Goal: Task Accomplishment & Management: Manage account settings

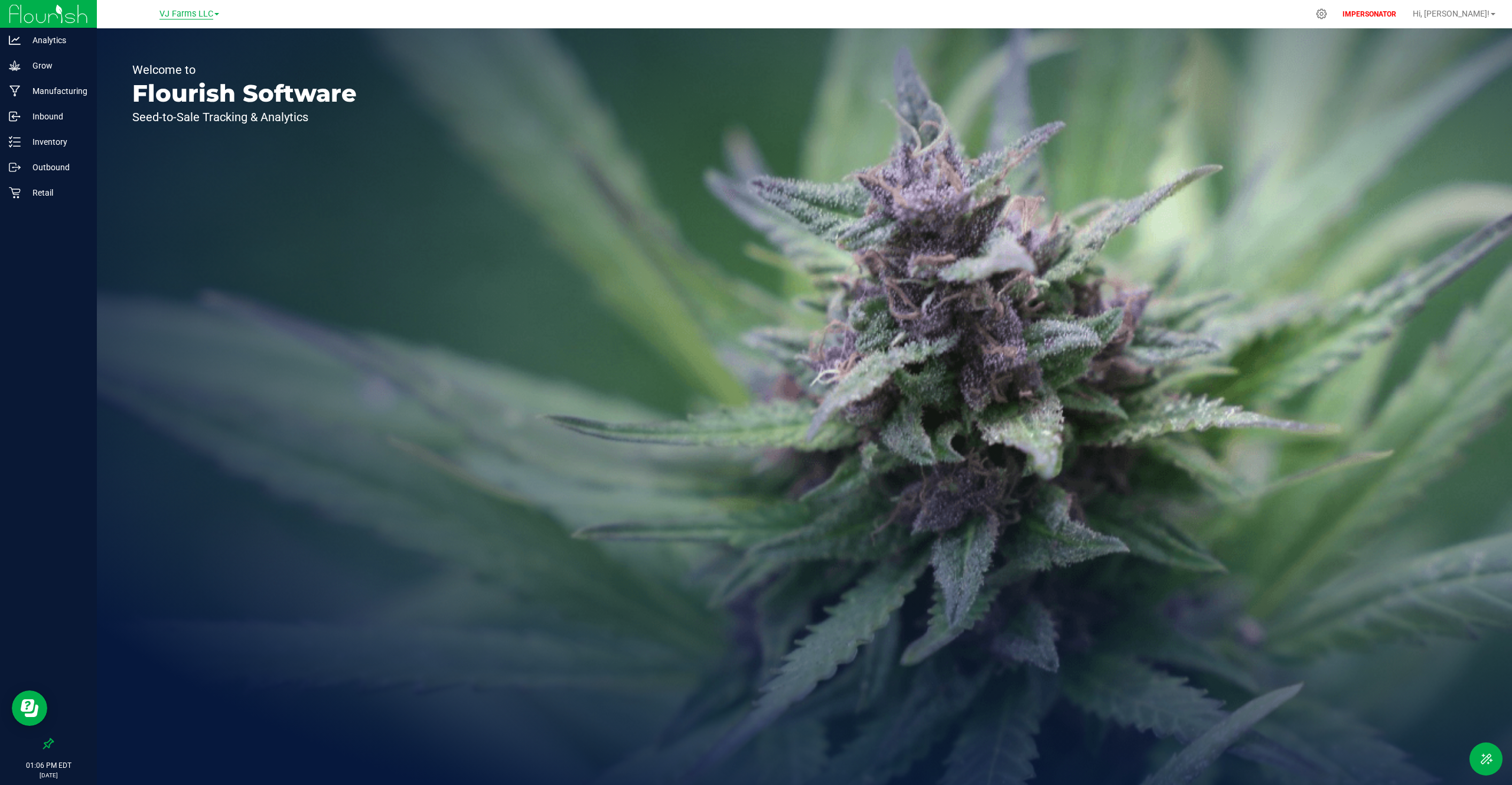
click at [181, 15] on span "VJ Farms LLC" at bounding box center [186, 14] width 53 height 11
click at [146, 38] on link "Retail" at bounding box center [189, 42] width 172 height 16
click at [47, 144] on p "Retail" at bounding box center [55, 141] width 71 height 15
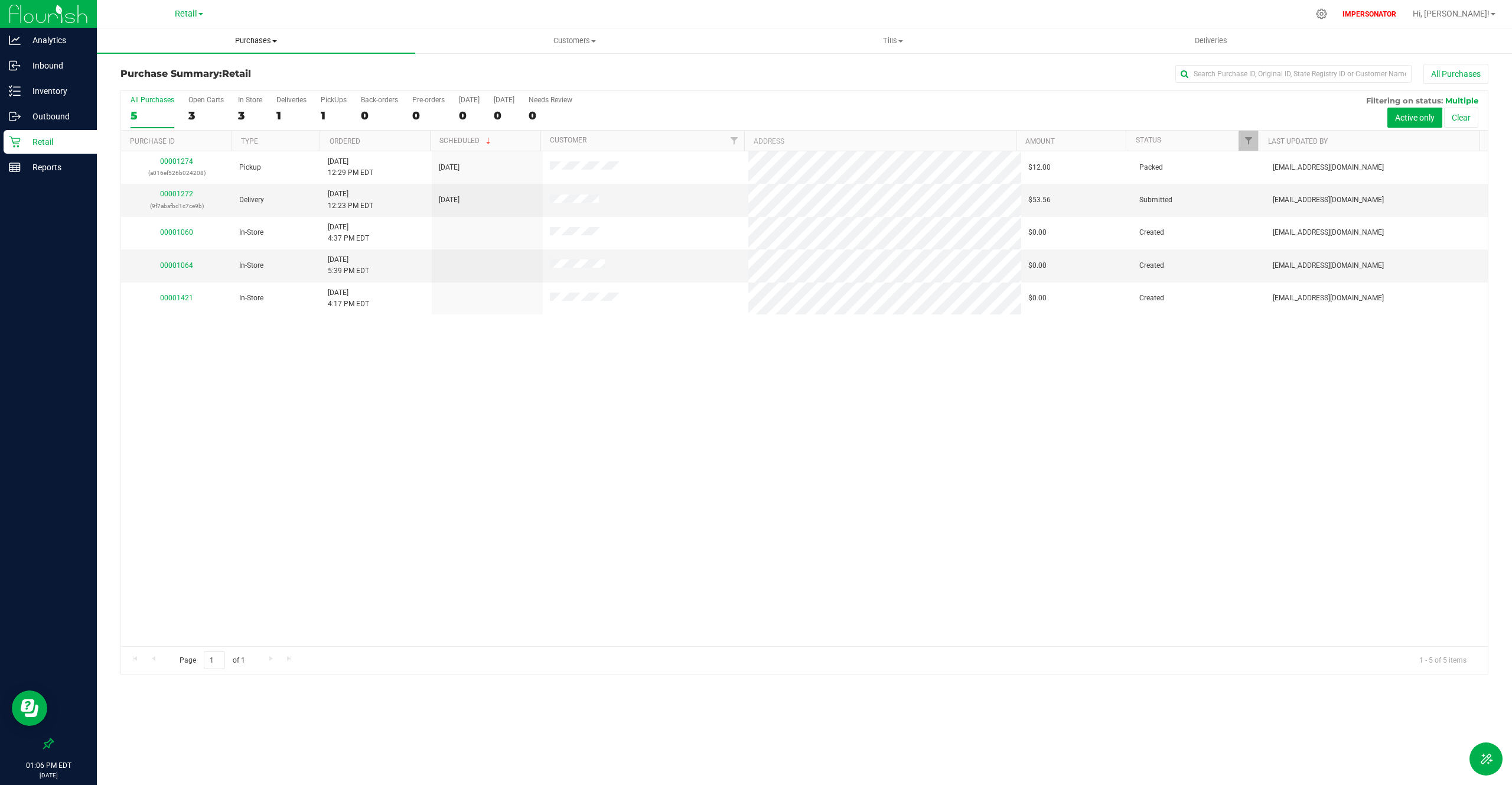
click at [246, 42] on span "Purchases" at bounding box center [256, 41] width 319 height 11
click at [192, 95] on li "All purchases" at bounding box center [256, 100] width 319 height 15
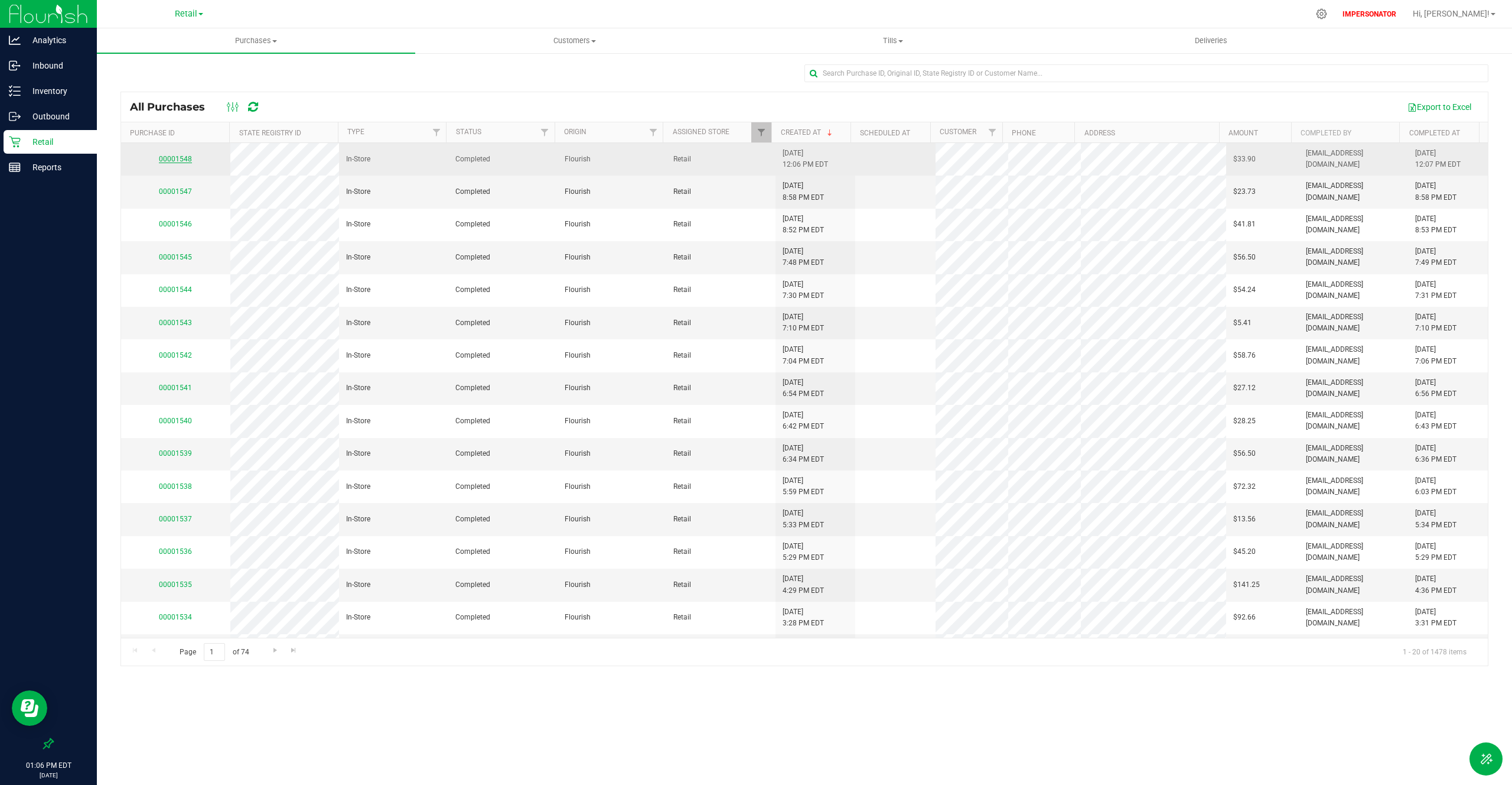
click at [181, 161] on link "00001548" at bounding box center [175, 159] width 33 height 9
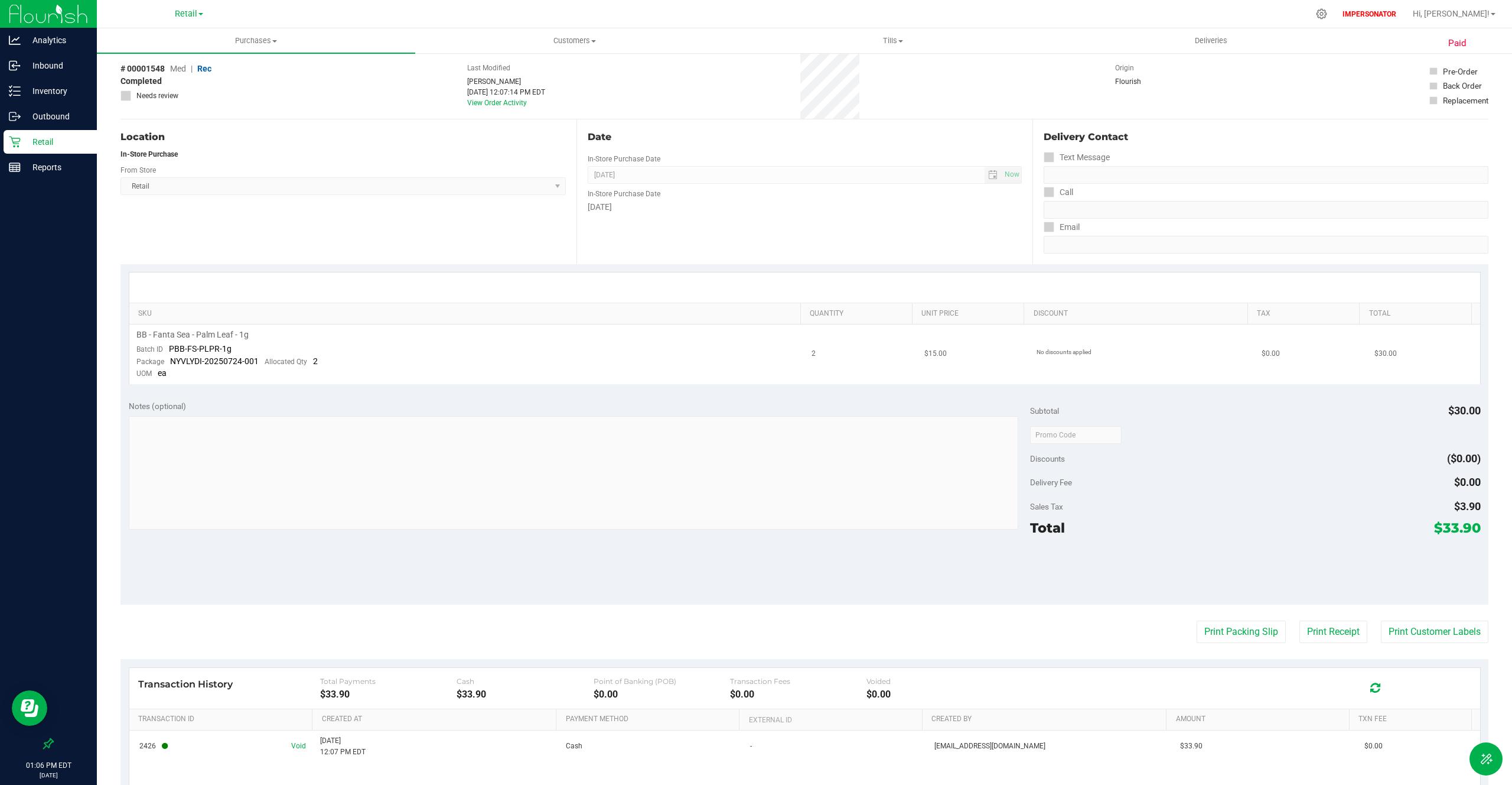
scroll to position [3, 0]
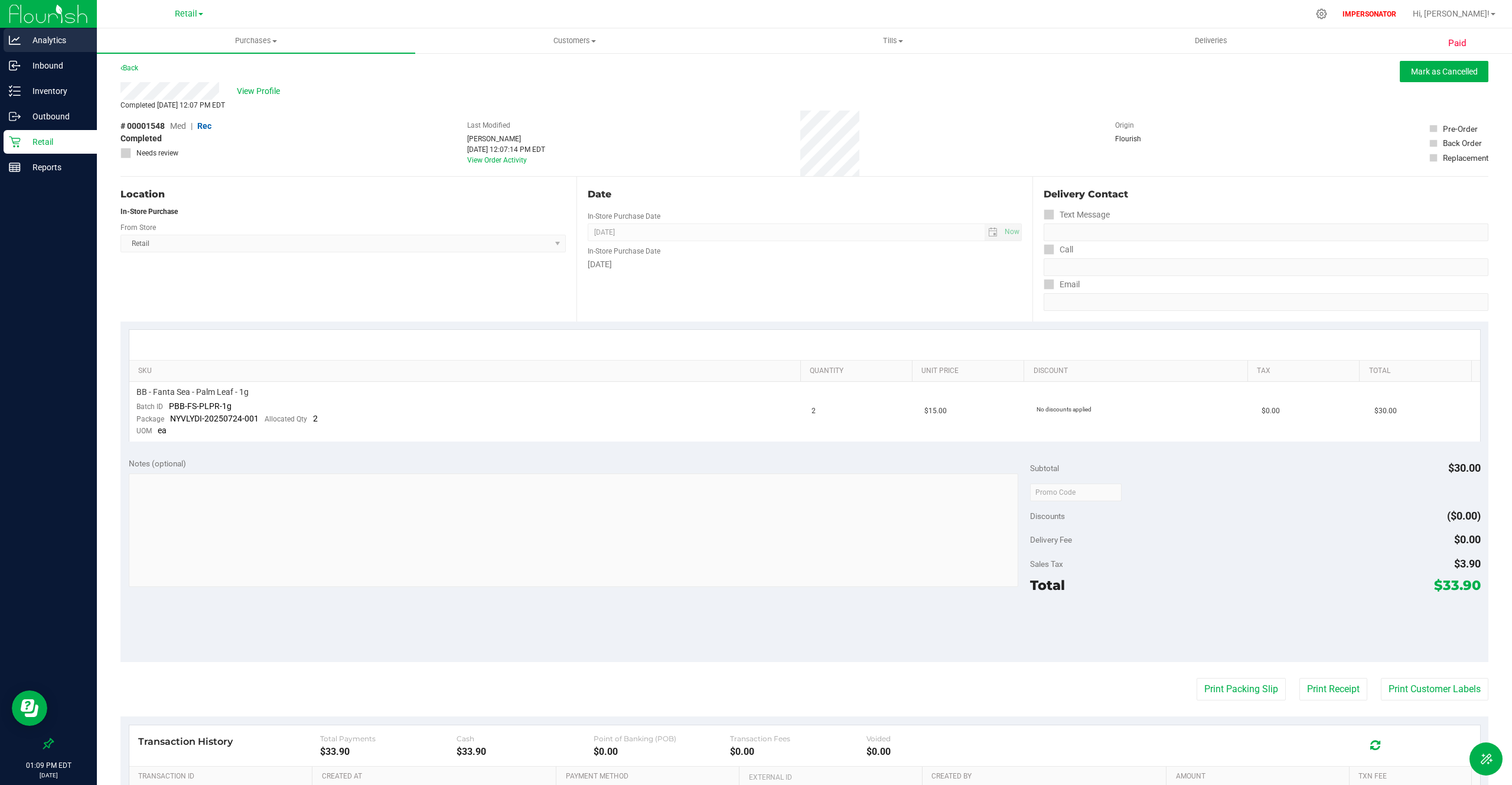
click at [74, 49] on div "Analytics" at bounding box center [50, 40] width 93 height 23
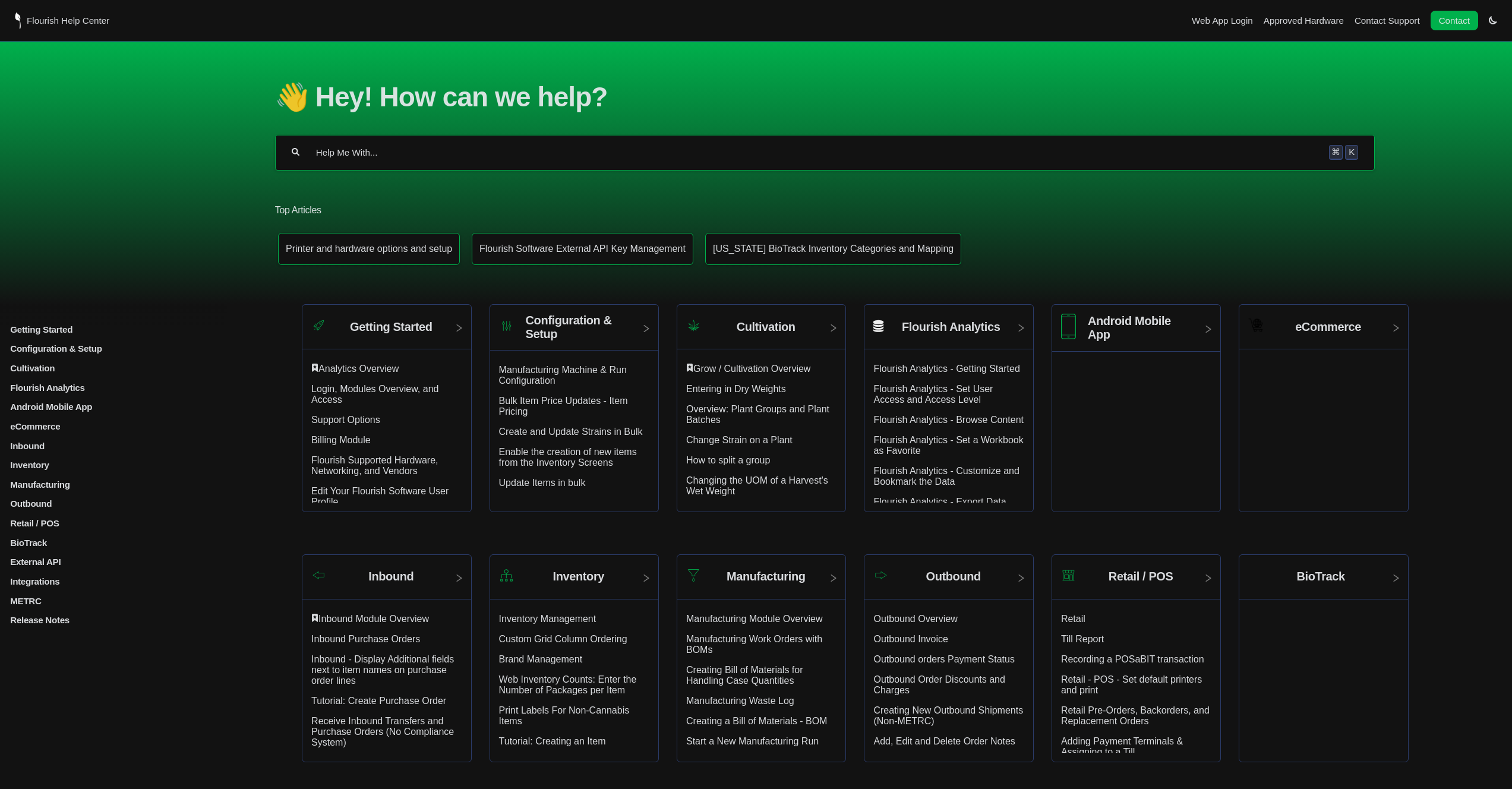
click at [45, 470] on p "Inventory" at bounding box center [135, 465] width 254 height 10
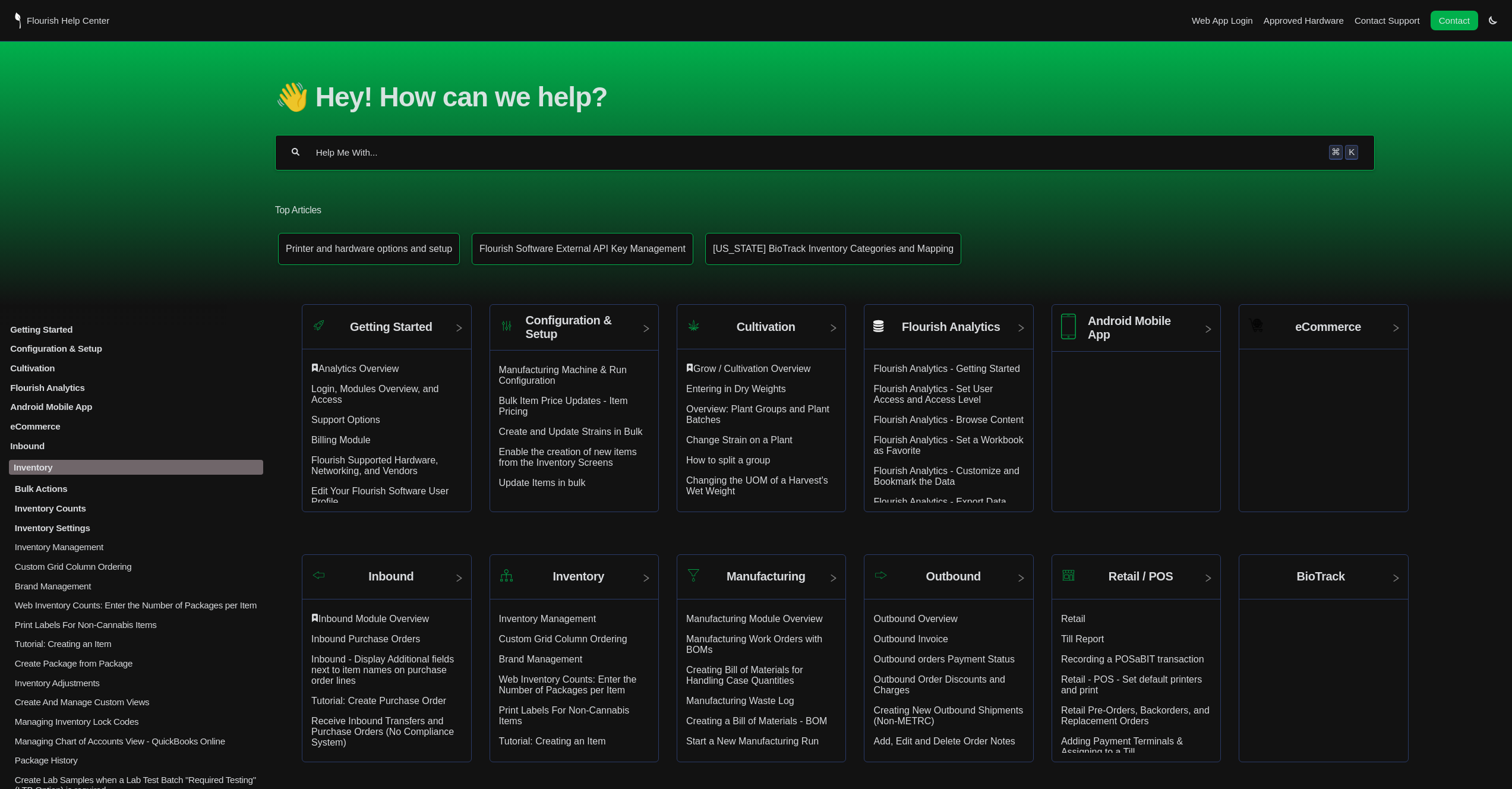
click at [34, 474] on p "Inventory" at bounding box center [135, 467] width 254 height 15
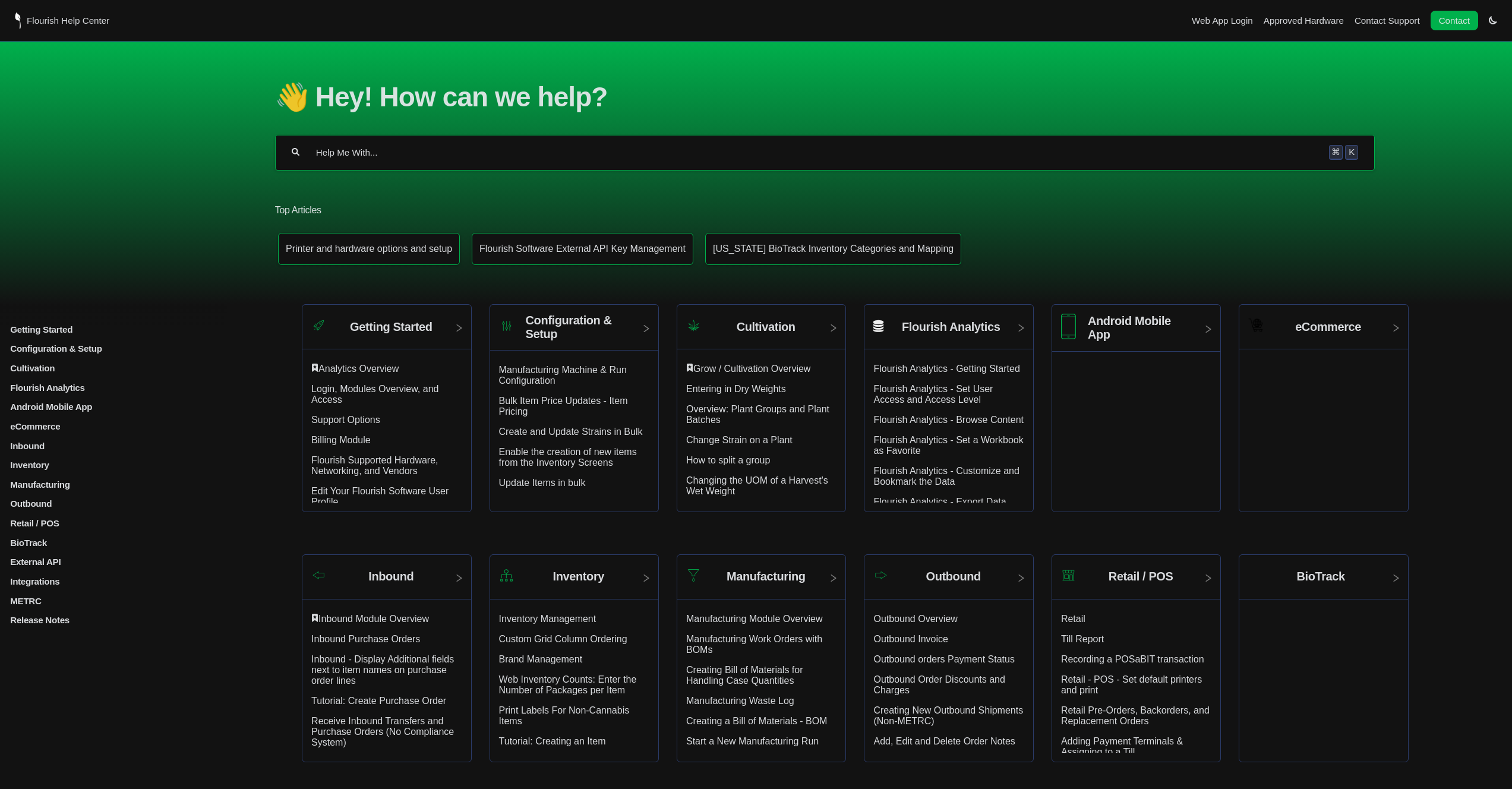
click at [41, 586] on p "Integrations" at bounding box center [135, 581] width 254 height 10
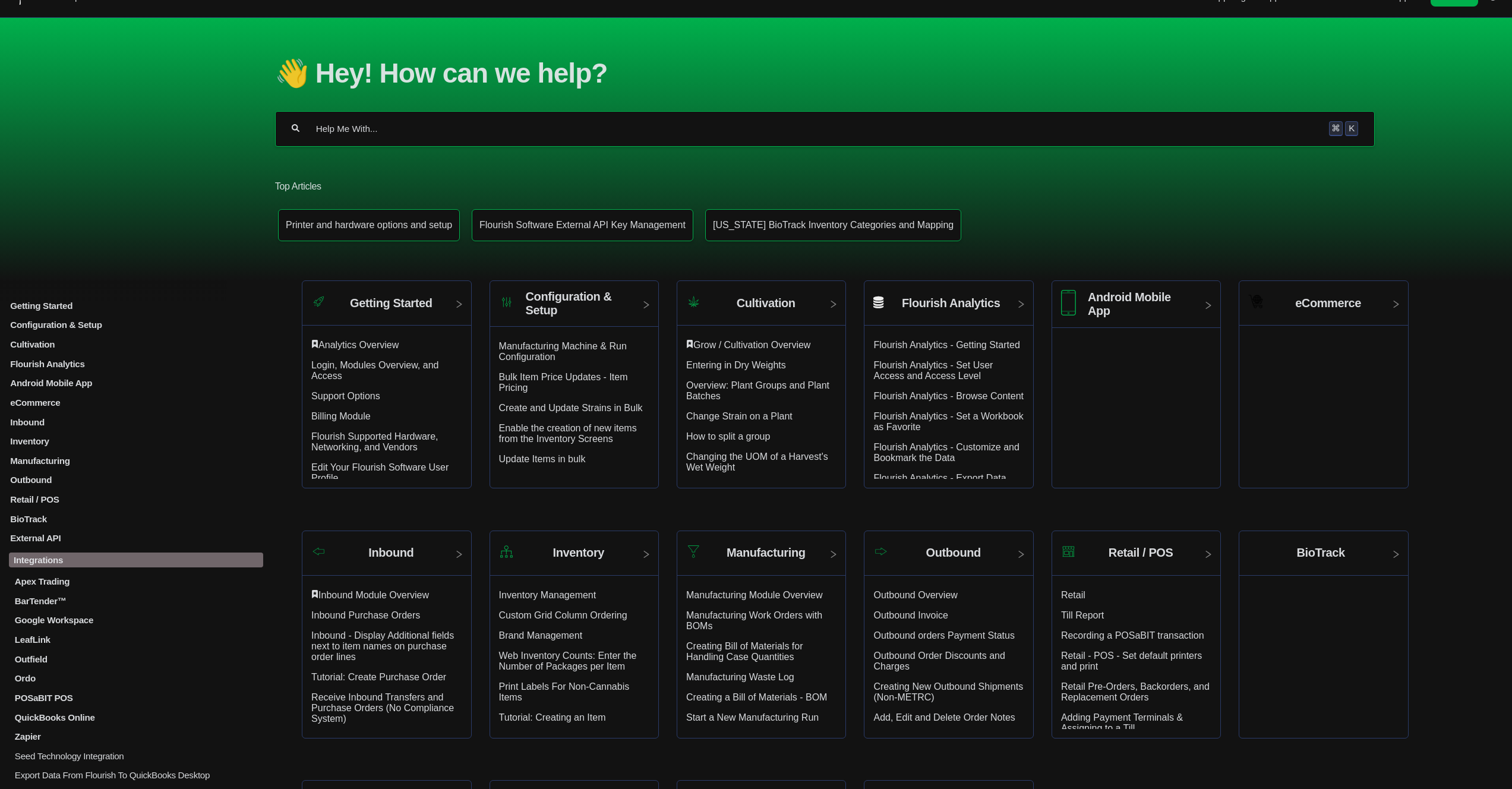
scroll to position [24, 0]
click at [50, 644] on p "LeafLink" at bounding box center [138, 639] width 250 height 10
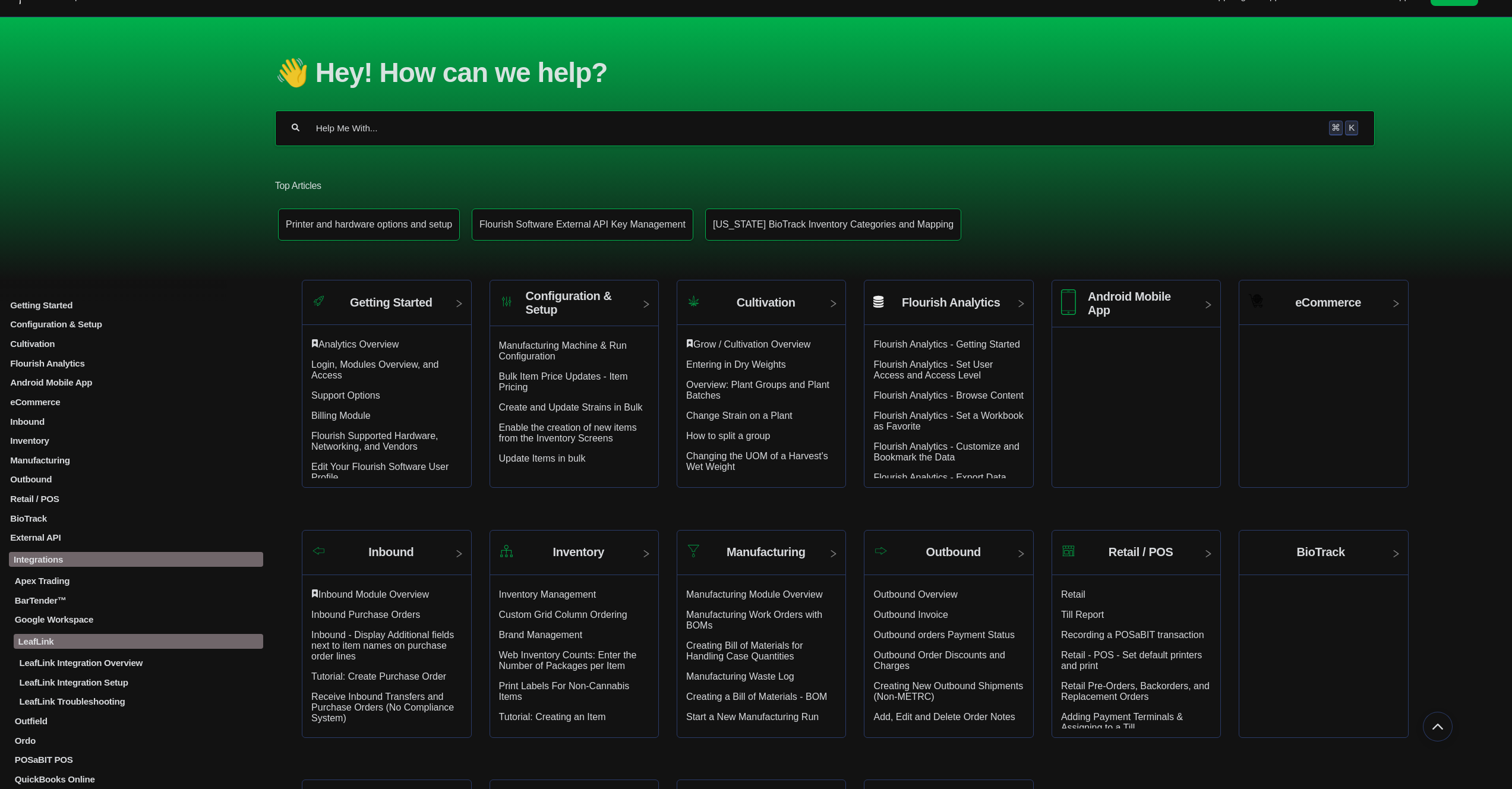
click at [74, 667] on p "LeafLink Integration Overview" at bounding box center [140, 662] width 246 height 10
click at [66, 692] on p "Flourish - LeafLink Integration Overview" at bounding box center [142, 686] width 241 height 10
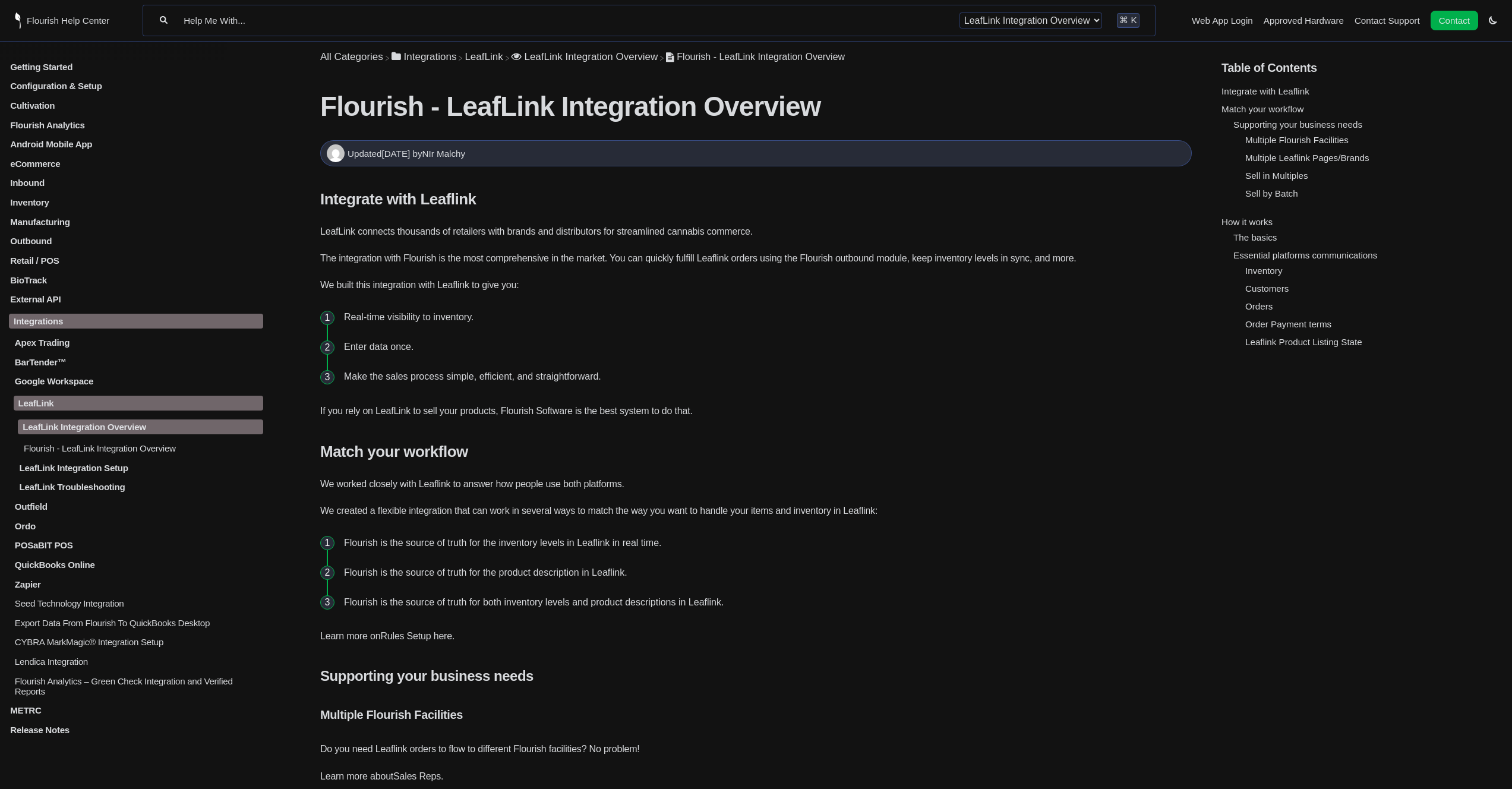
drag, startPoint x: 432, startPoint y: 558, endPoint x: 13, endPoint y: 550, distance: 419.1
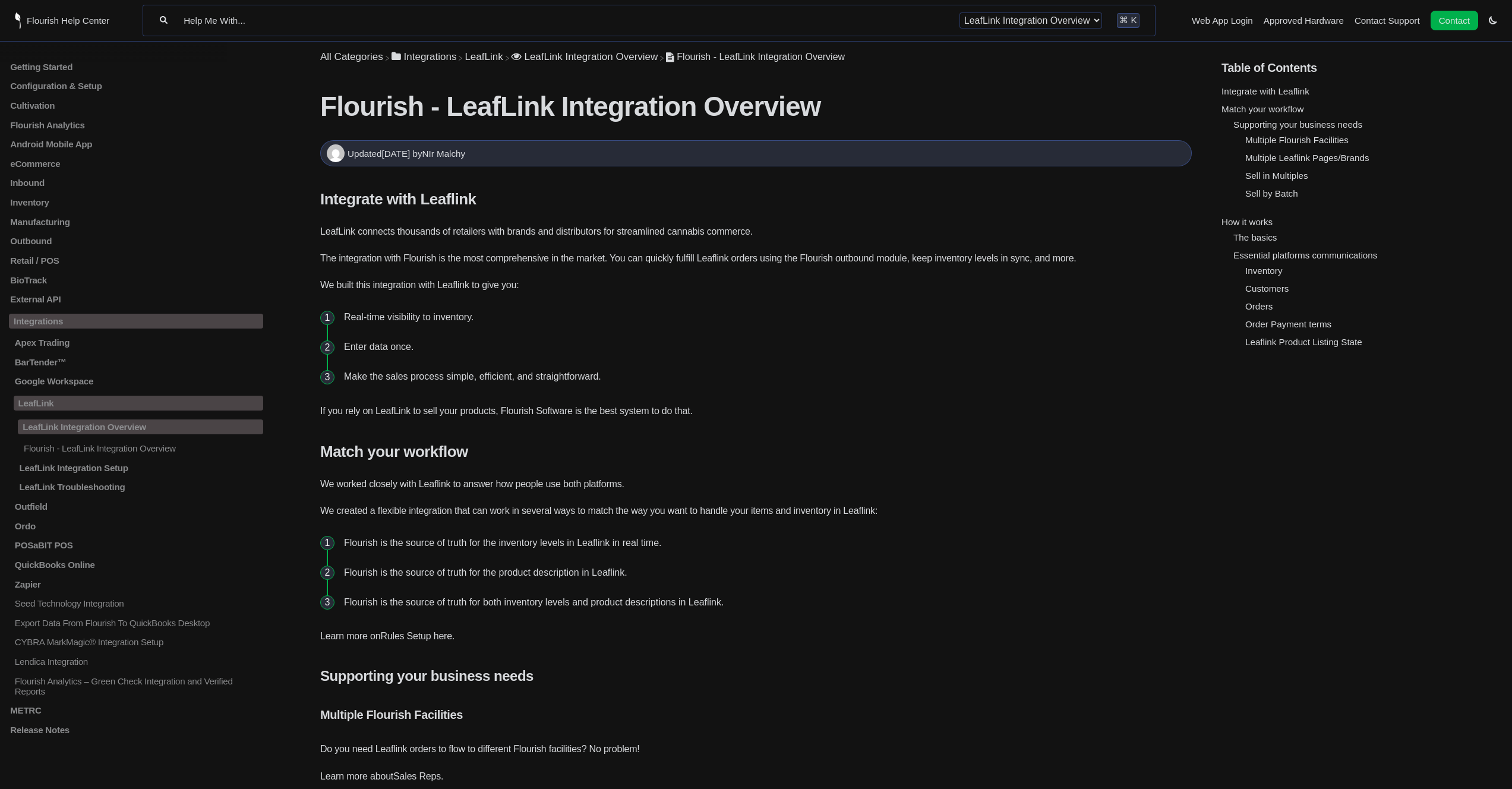
click at [584, 302] on li "Real-time visibility to inventory." at bounding box center [765, 317] width 852 height 29
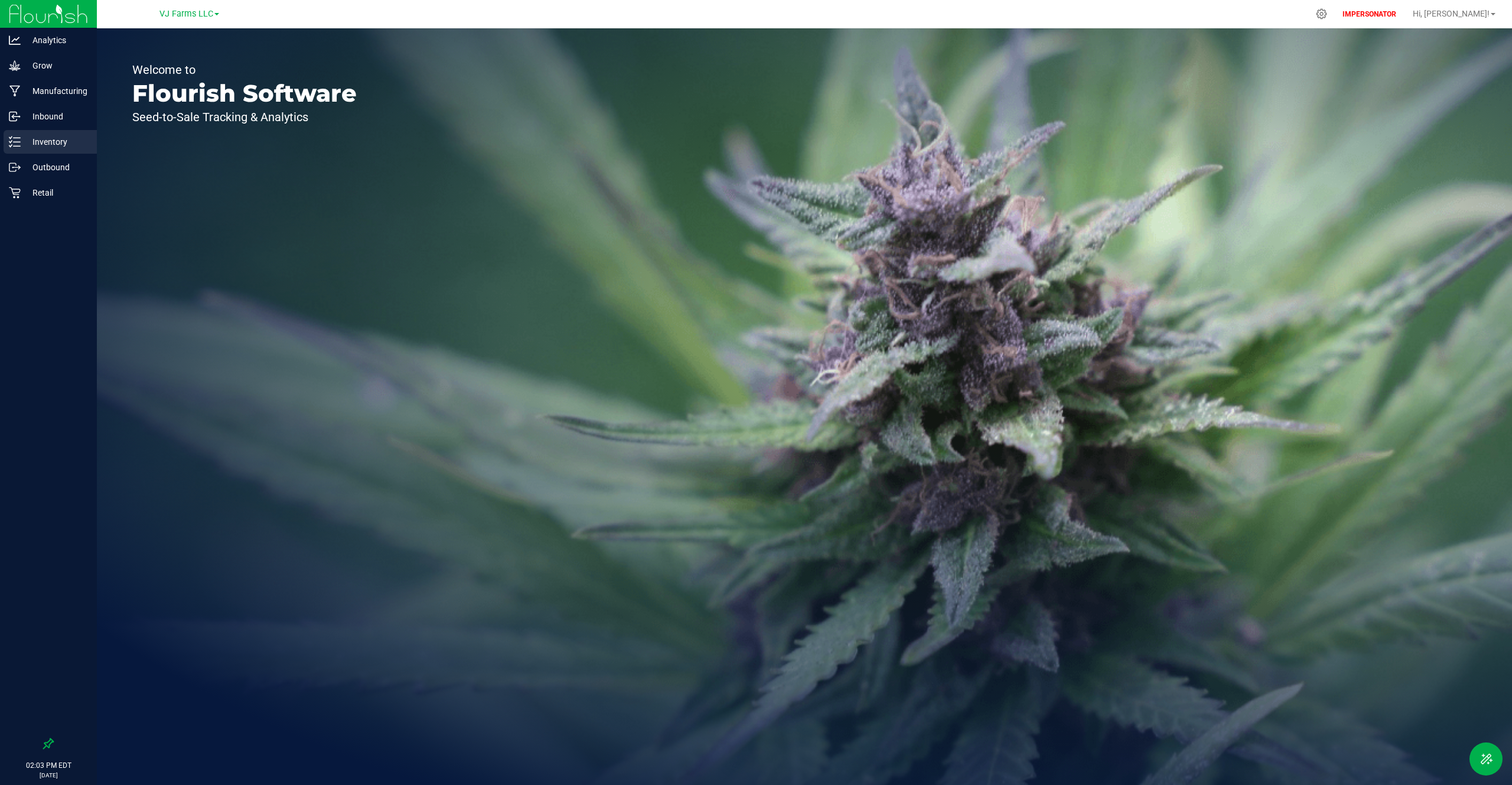
click at [62, 143] on p "Inventory" at bounding box center [55, 141] width 71 height 15
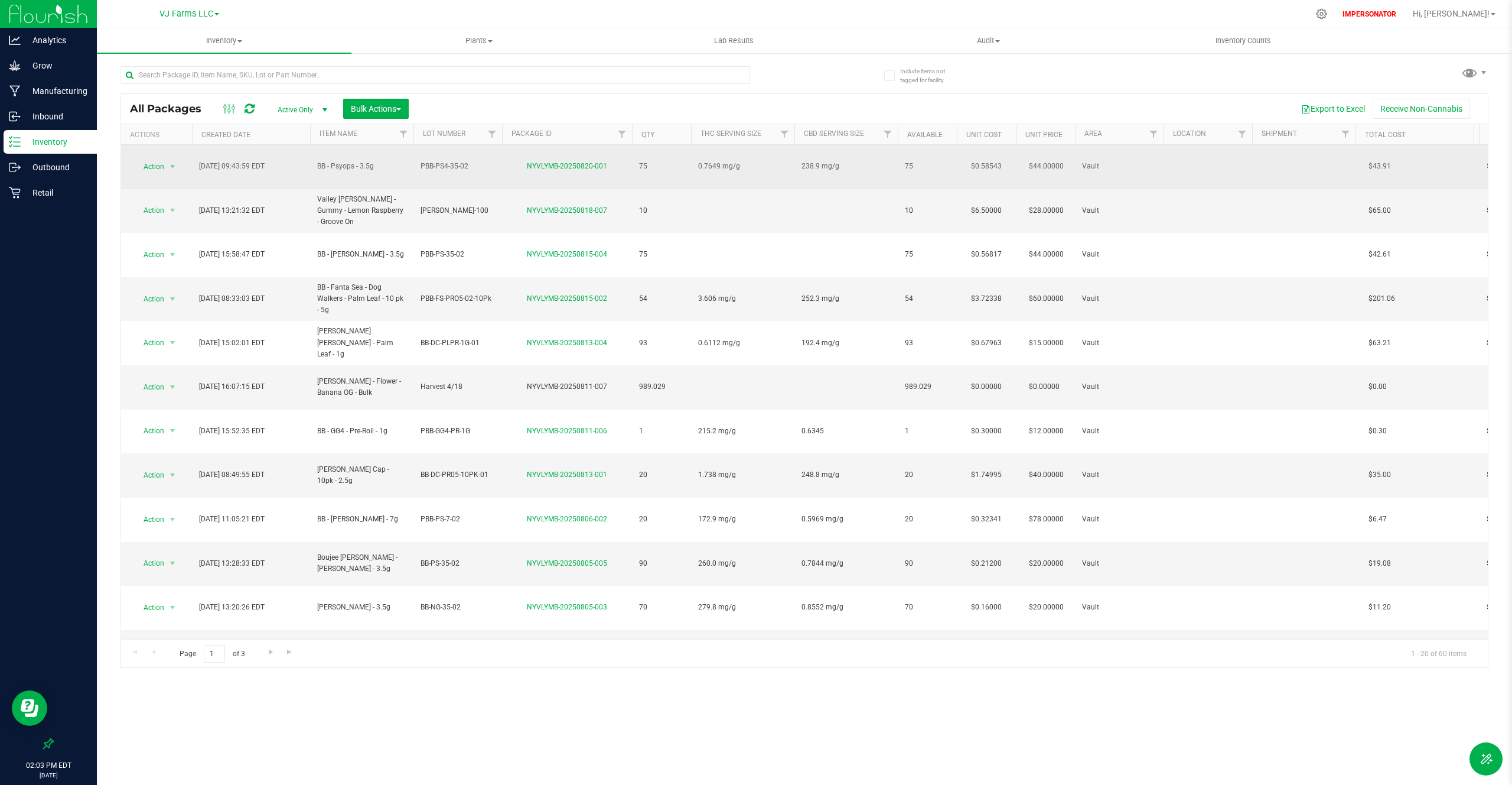
click at [325, 161] on span "BB - Psyops - 3.5g" at bounding box center [361, 167] width 89 height 12
click at [157, 160] on span "Action" at bounding box center [148, 166] width 32 height 16
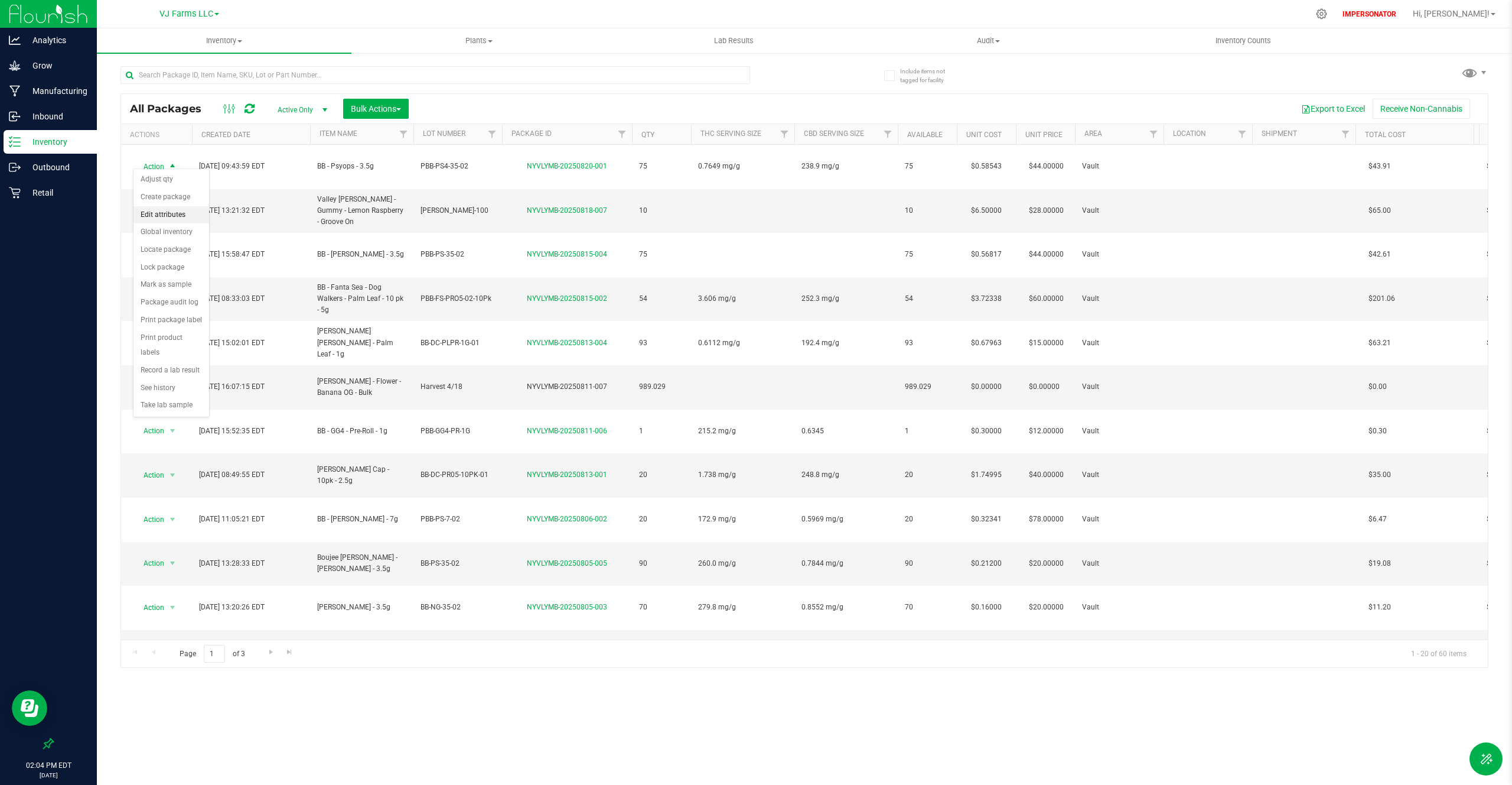
click at [159, 211] on li "Edit attributes" at bounding box center [171, 215] width 76 height 17
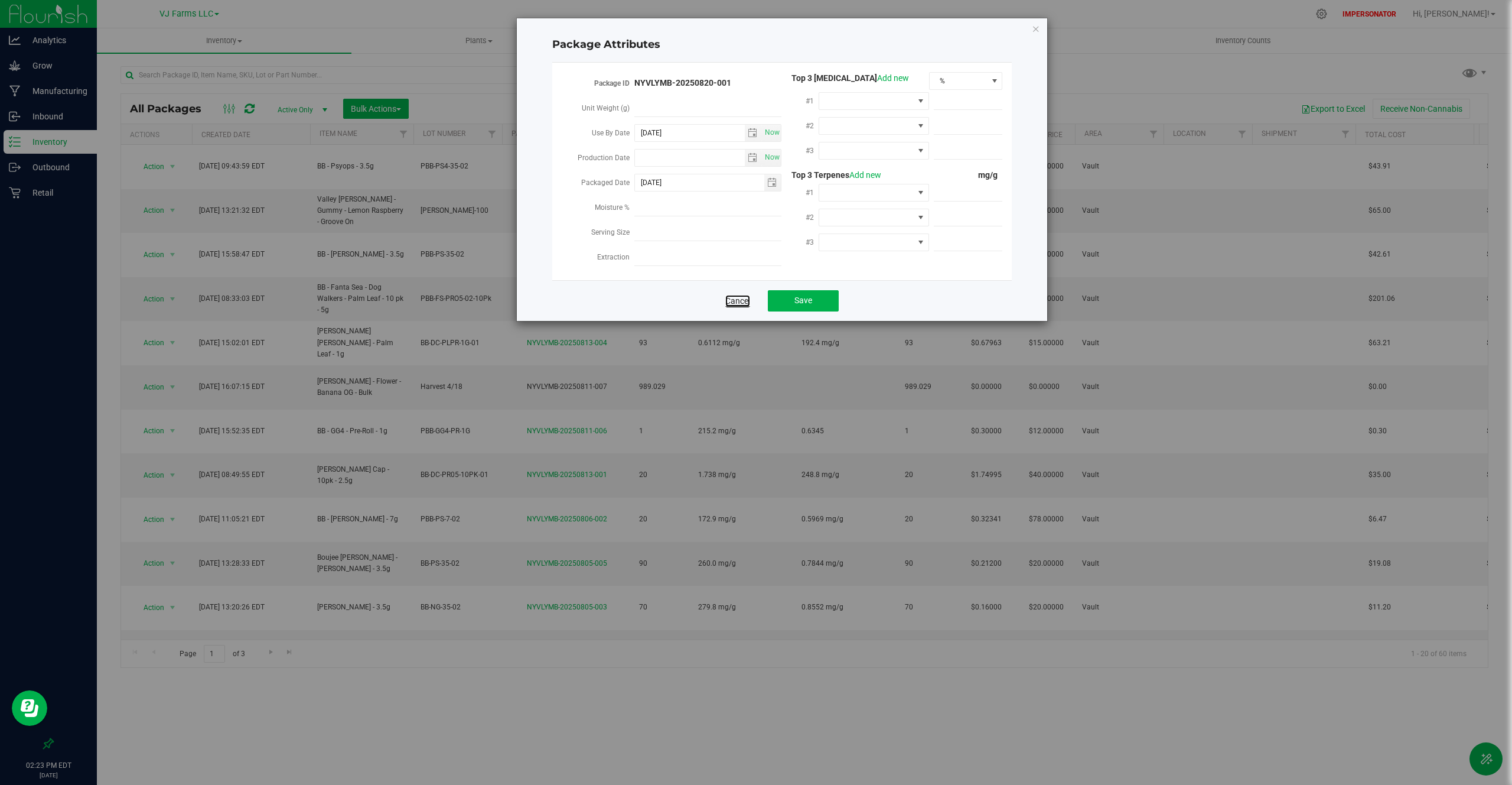
click at [736, 296] on link "Cancel" at bounding box center [738, 300] width 25 height 12
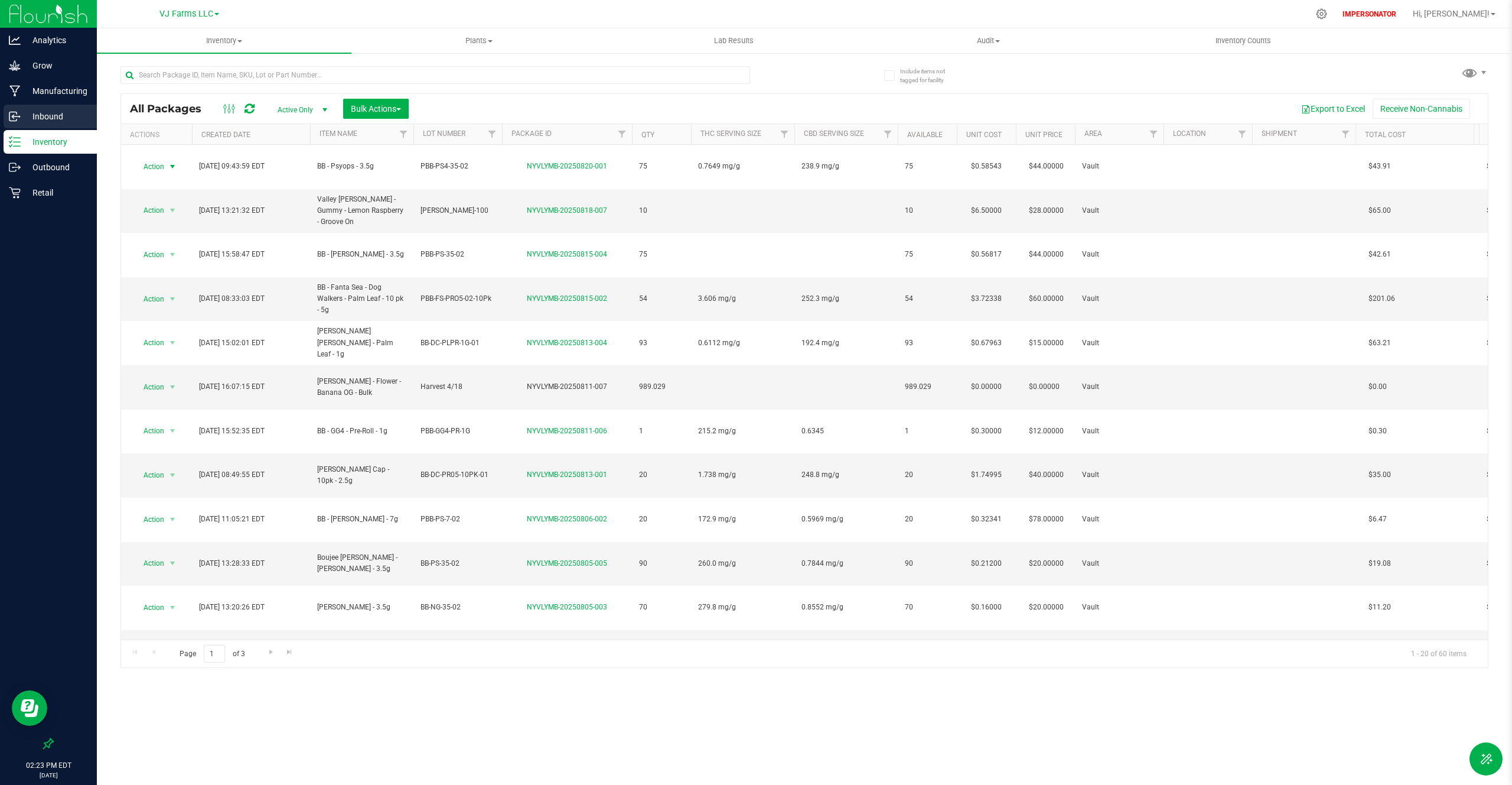
click at [58, 120] on p "Inbound" at bounding box center [55, 116] width 71 height 15
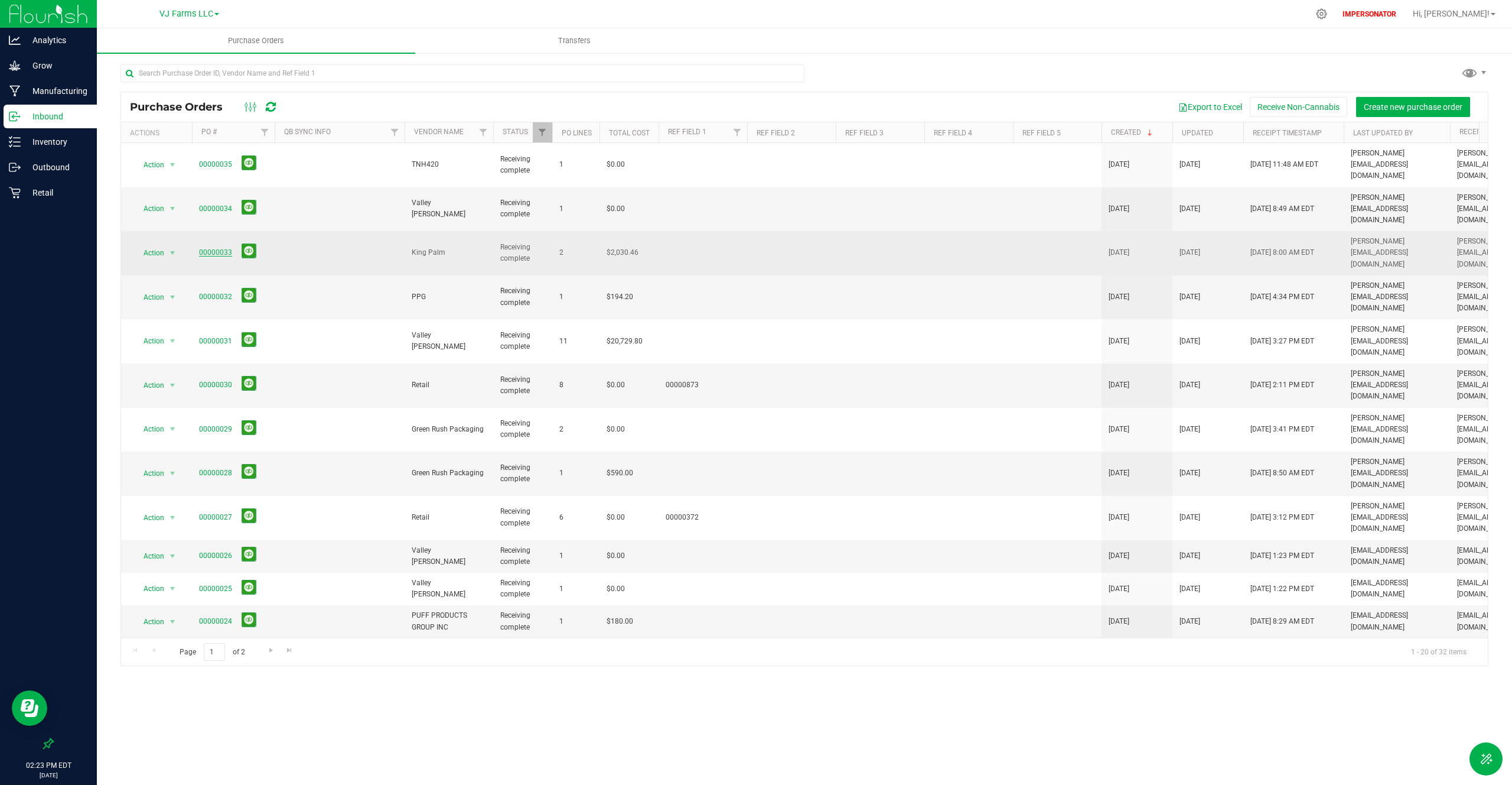
click at [208, 248] on link "00000033" at bounding box center [215, 252] width 33 height 9
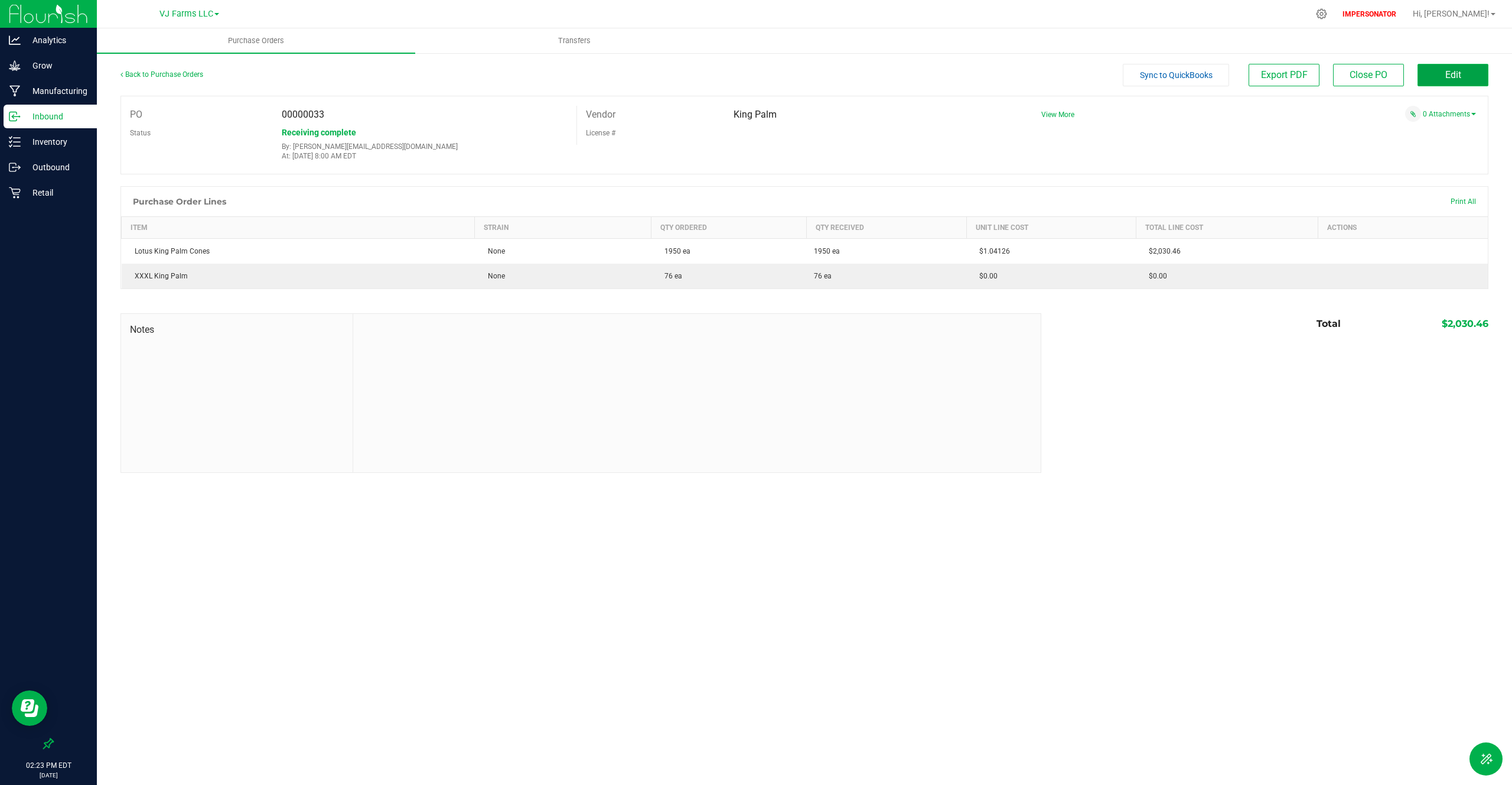
click at [1459, 75] on span "Edit" at bounding box center [1453, 75] width 15 height 12
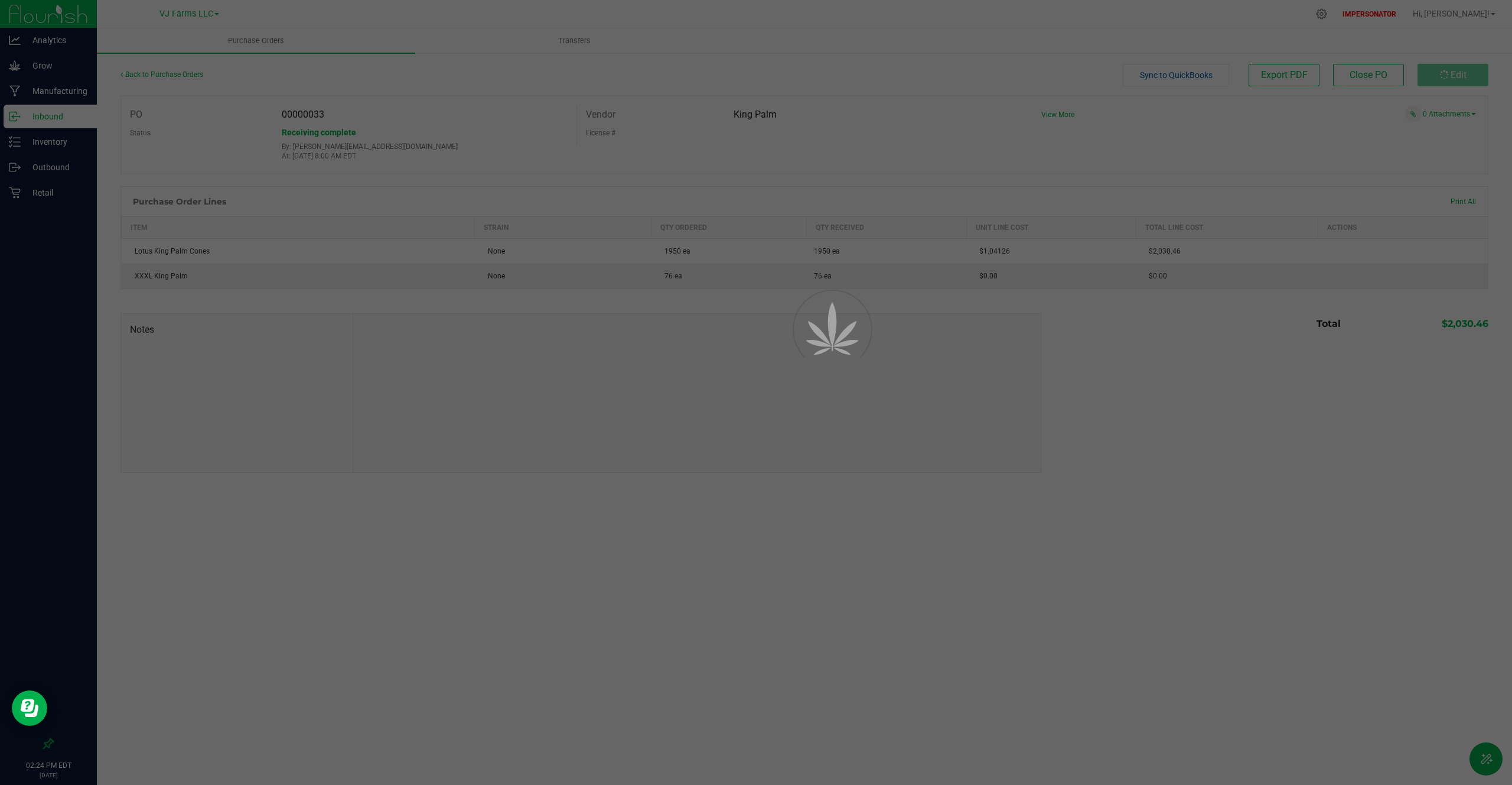
click at [1447, 72] on div at bounding box center [756, 392] width 1512 height 785
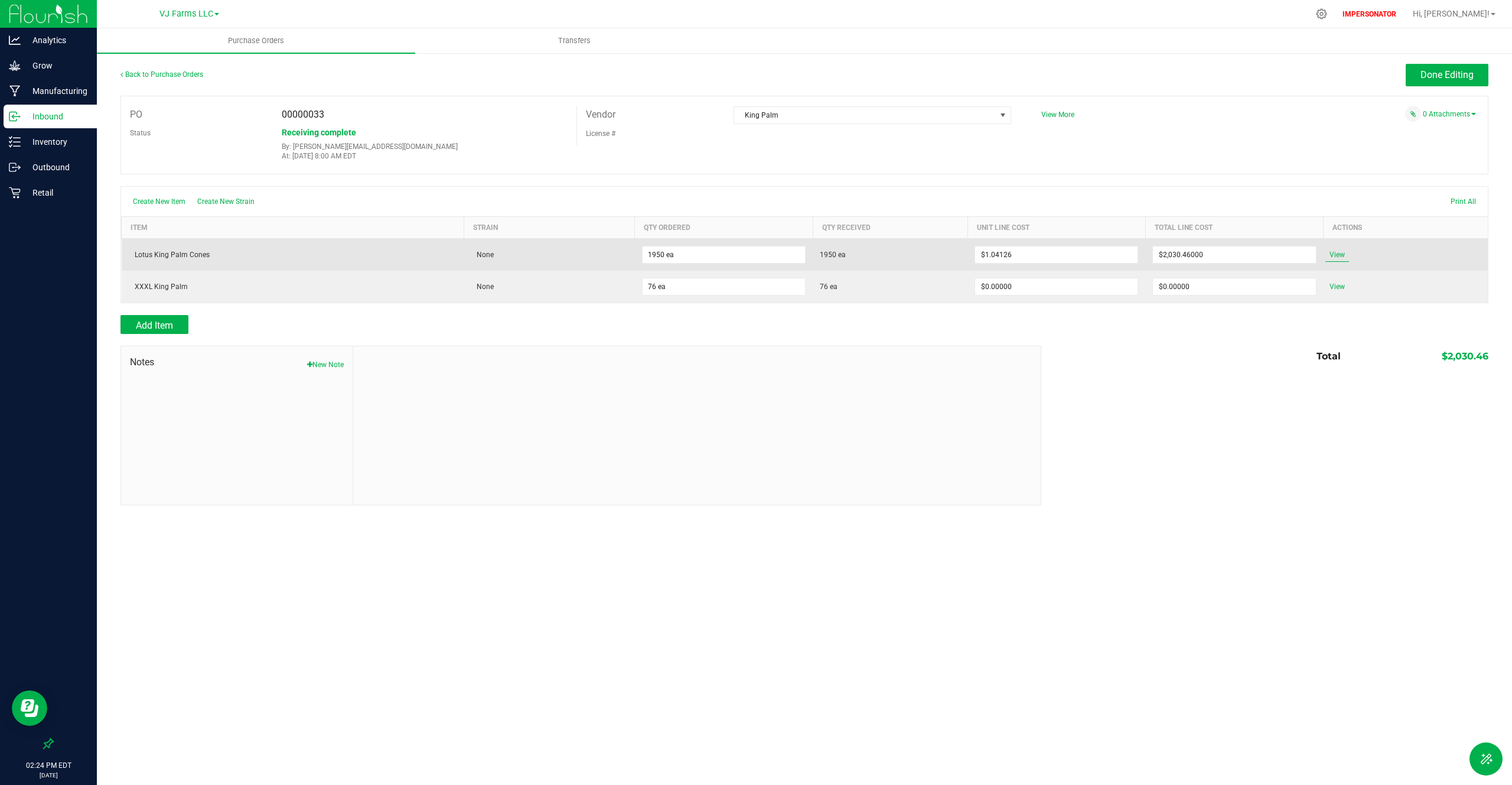
click at [1331, 255] on span "View" at bounding box center [1337, 254] width 23 height 15
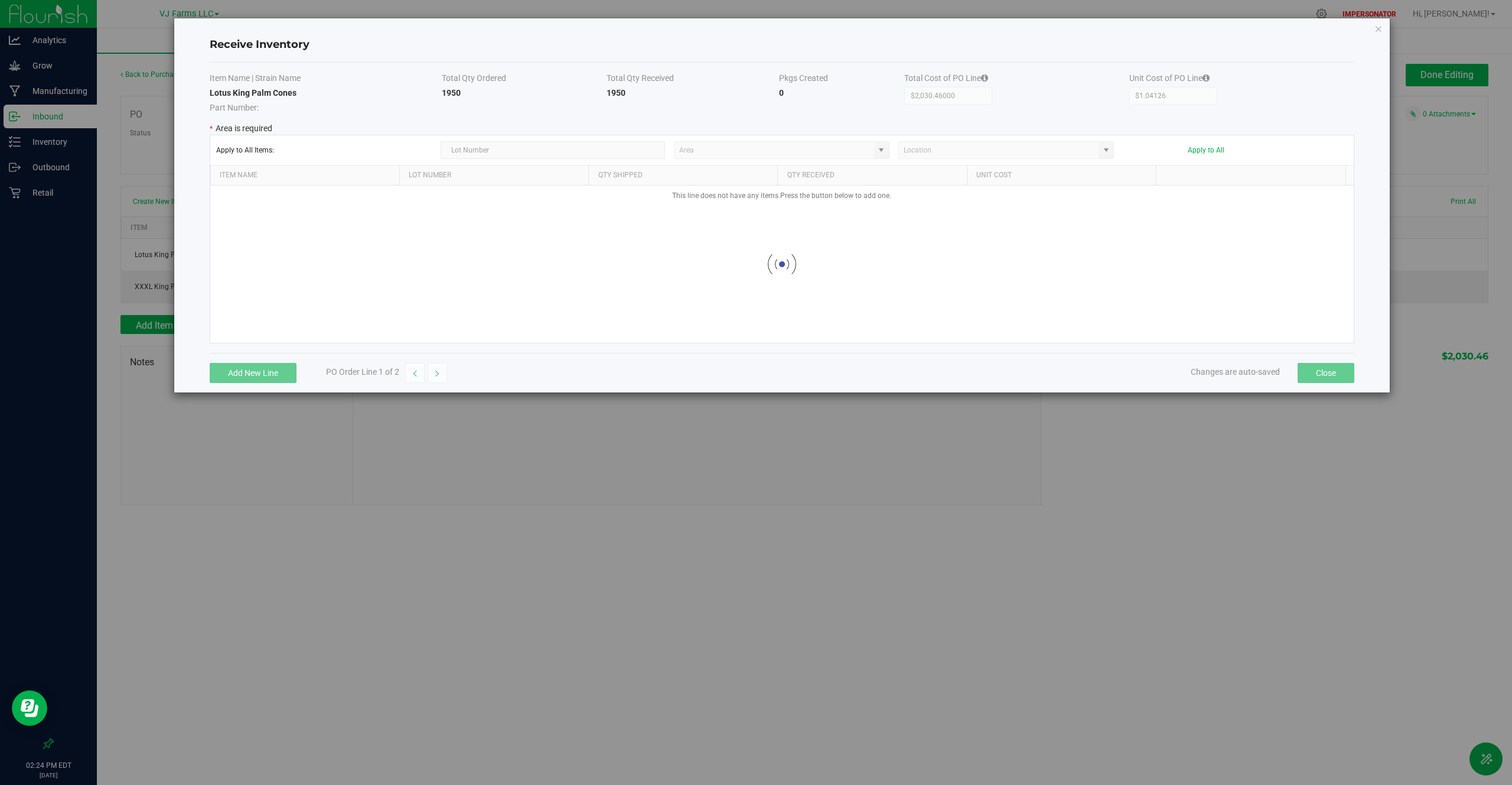
type input "Vault"
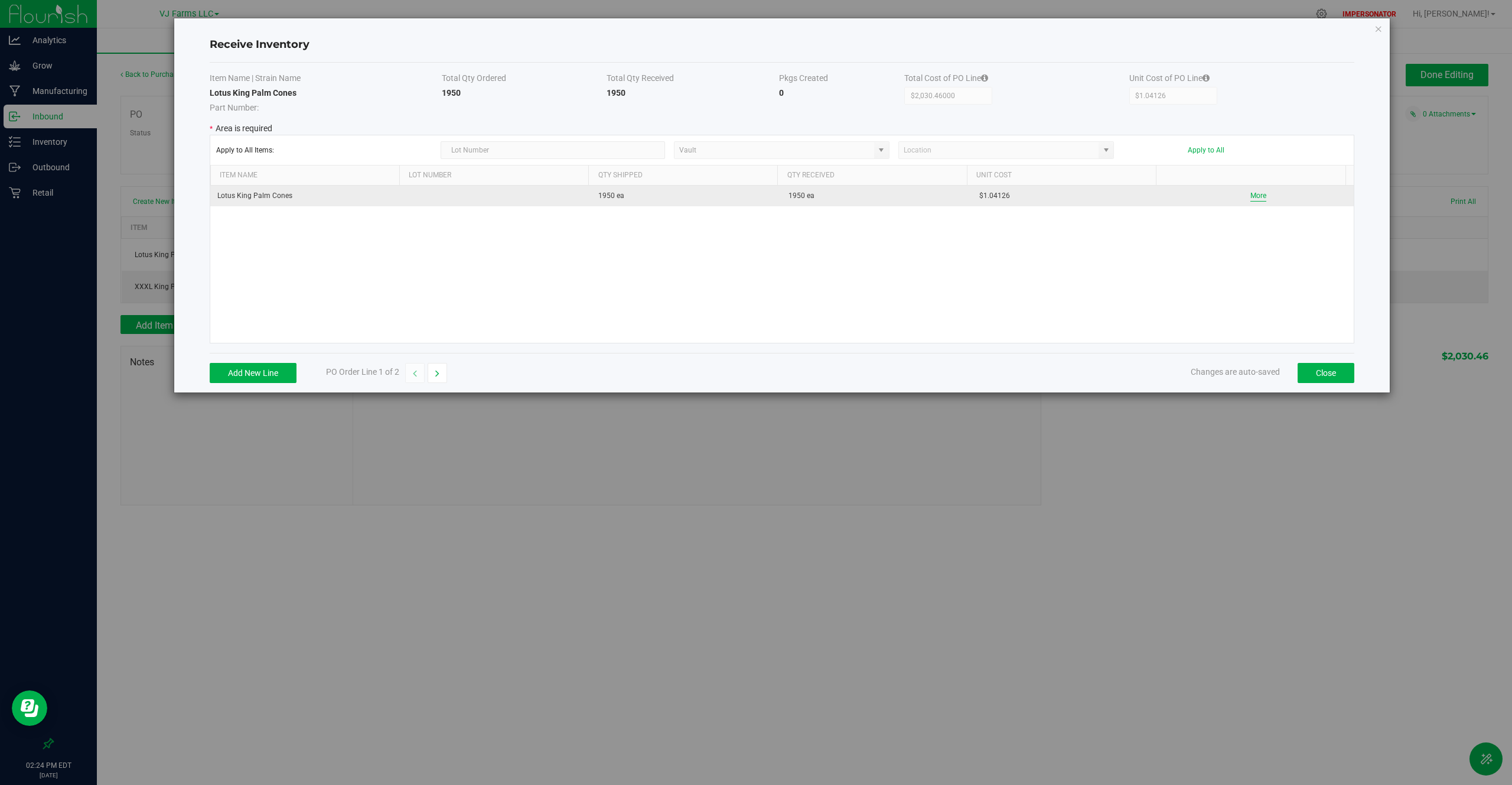
click at [1250, 193] on button "More" at bounding box center [1258, 196] width 15 height 12
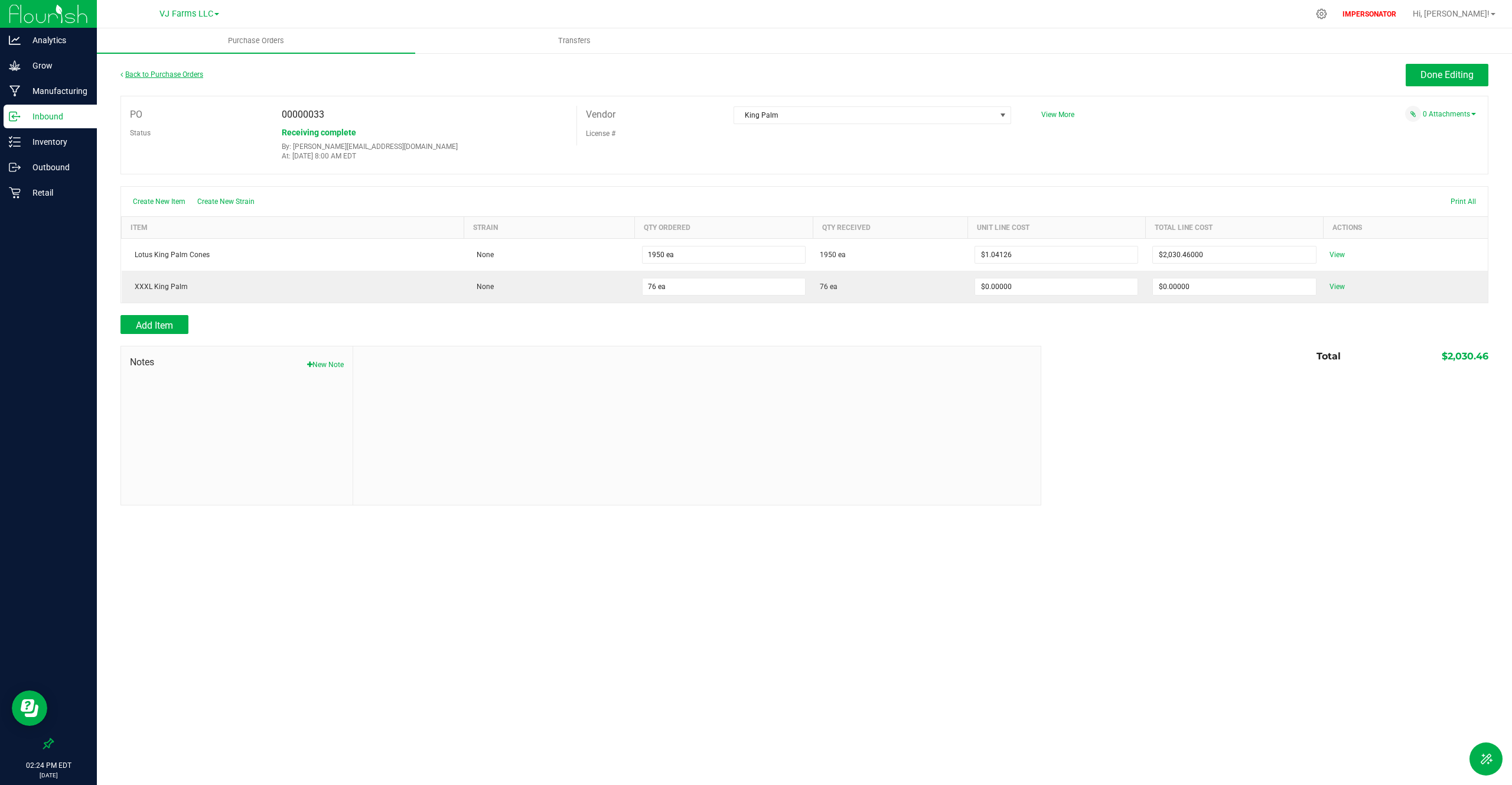
click at [182, 74] on link "Back to Purchase Orders" at bounding box center [161, 75] width 82 height 9
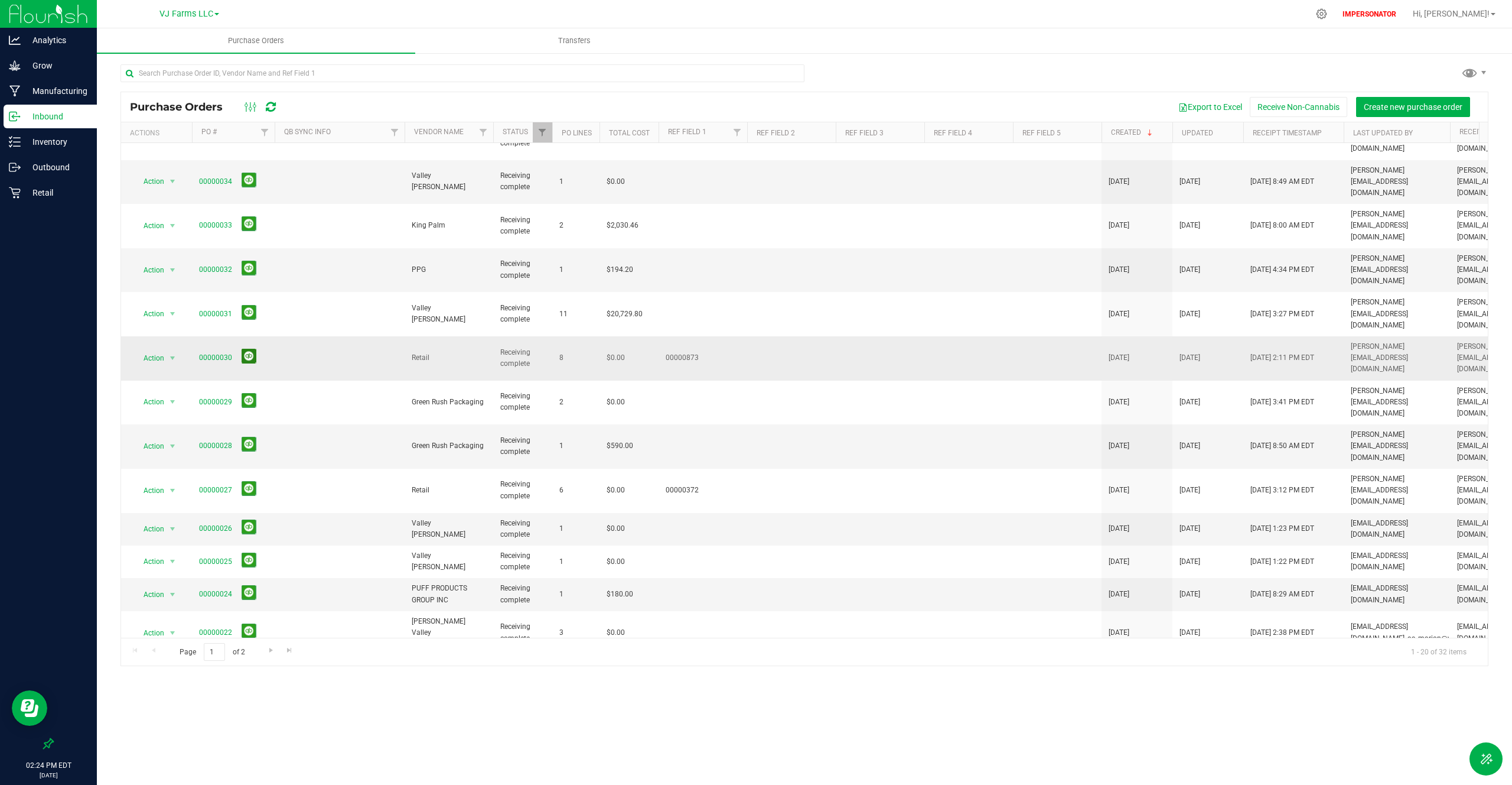
scroll to position [28, 0]
click at [218, 589] on link "00000024" at bounding box center [215, 593] width 33 height 9
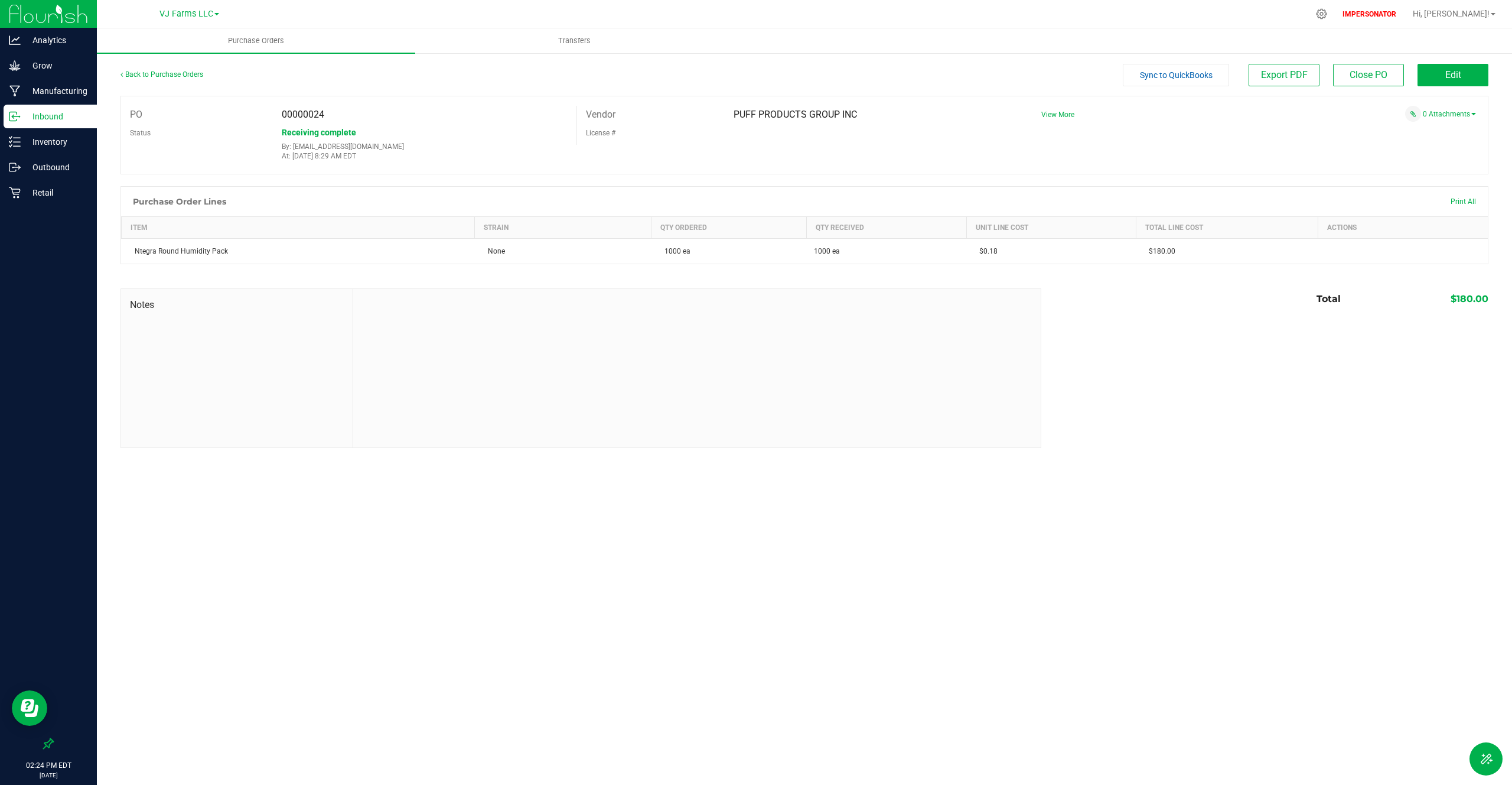
click at [189, 78] on div "Back to Purchase Orders" at bounding box center [291, 75] width 342 height 21
click at [190, 73] on link "Back to Purchase Orders" at bounding box center [161, 75] width 82 height 9
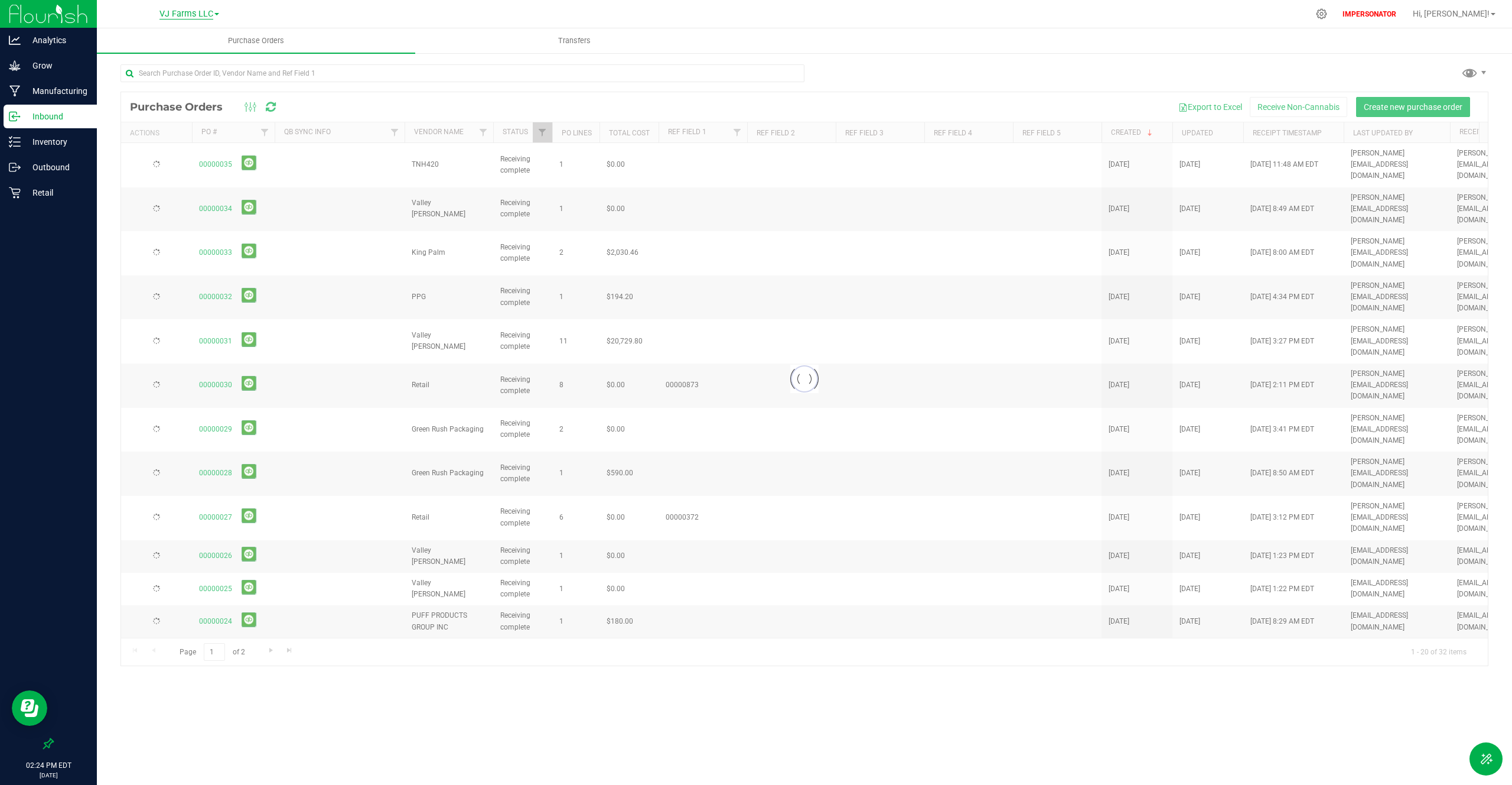
click at [207, 16] on span "VJ Farms LLC" at bounding box center [186, 14] width 53 height 11
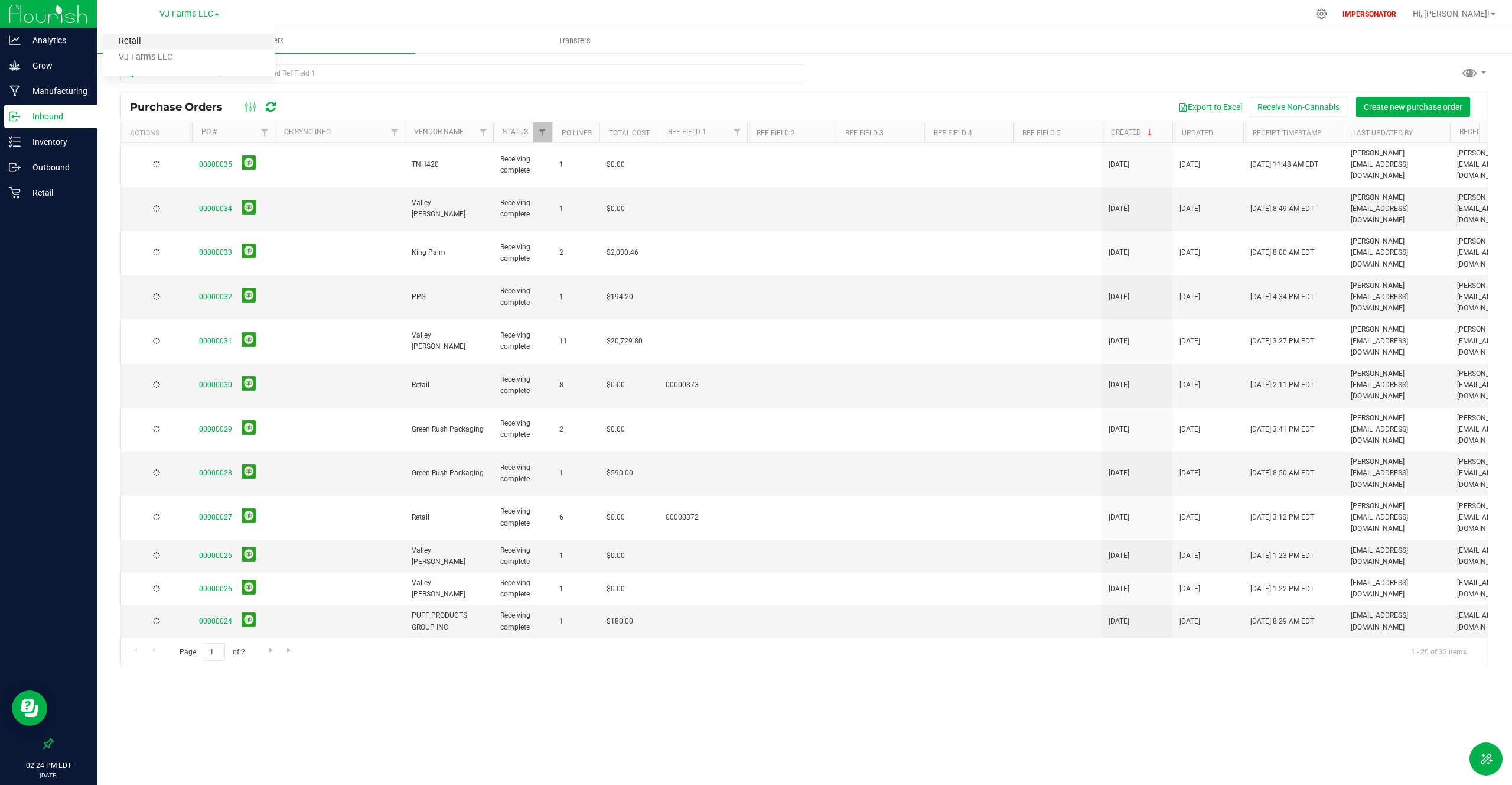
click at [197, 40] on link "Retail" at bounding box center [189, 42] width 172 height 16
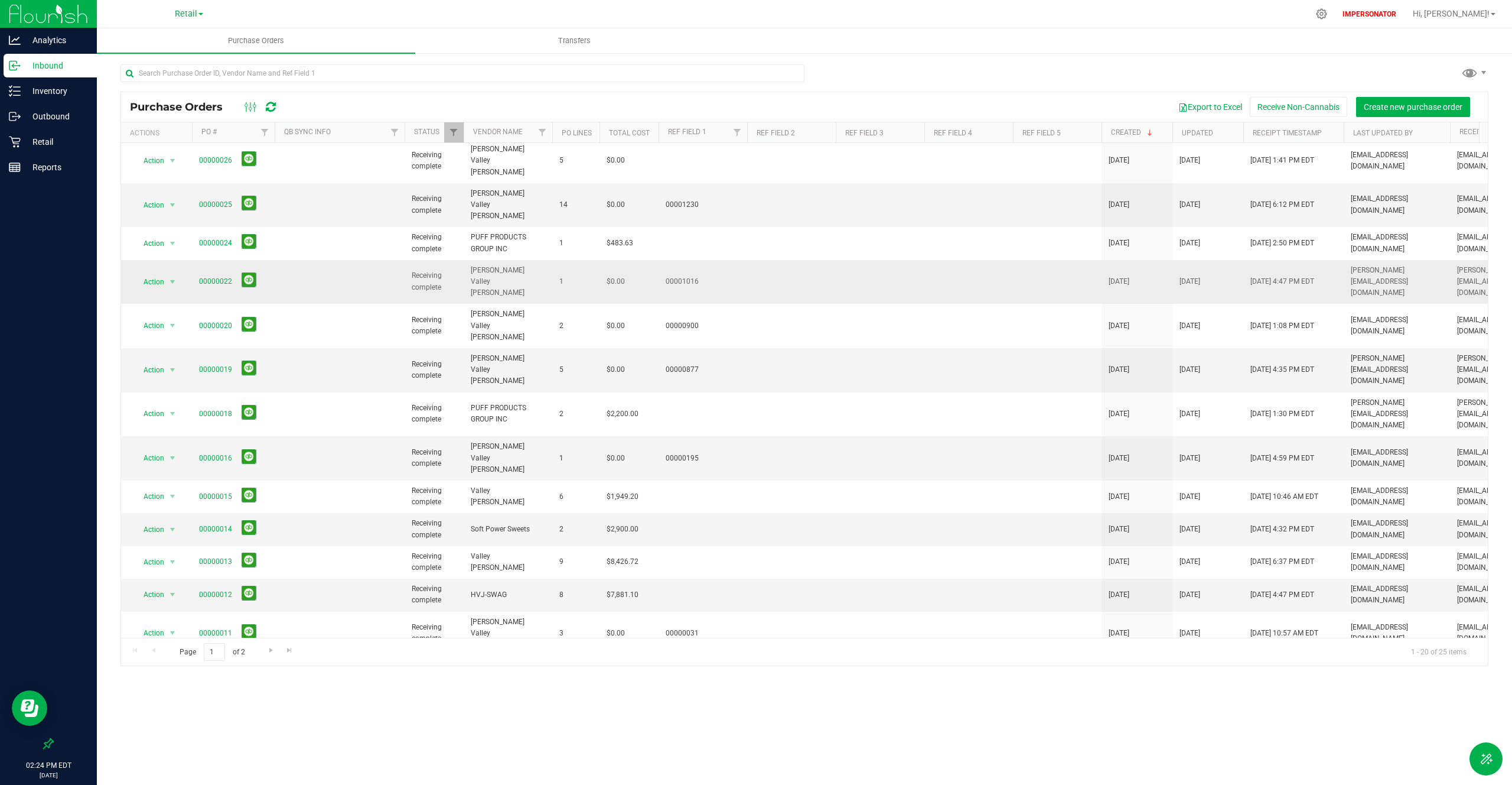
scroll to position [93, 0]
click at [225, 524] on link "00000014" at bounding box center [215, 528] width 33 height 9
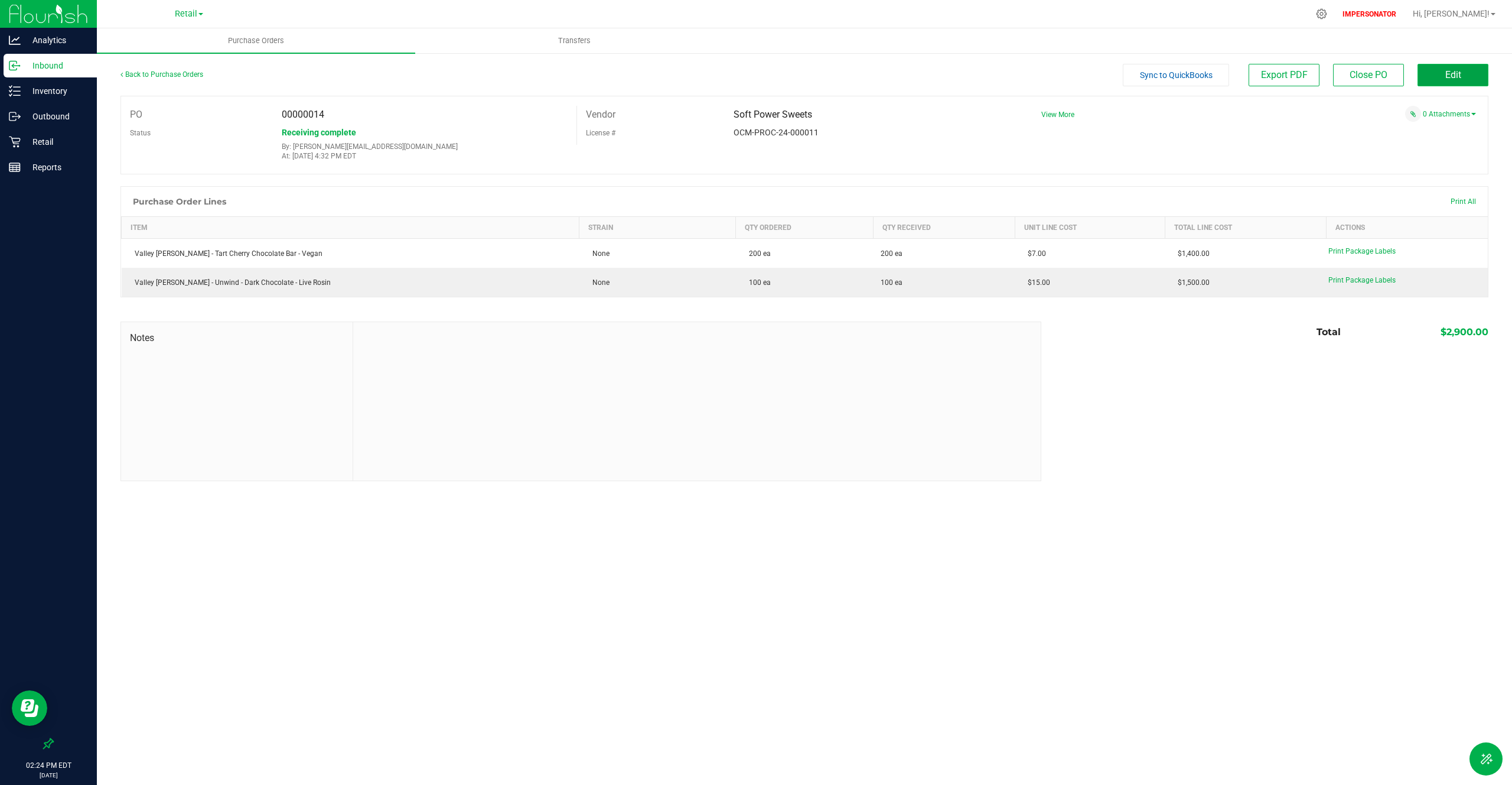
click at [1454, 77] on span "Edit" at bounding box center [1453, 75] width 15 height 12
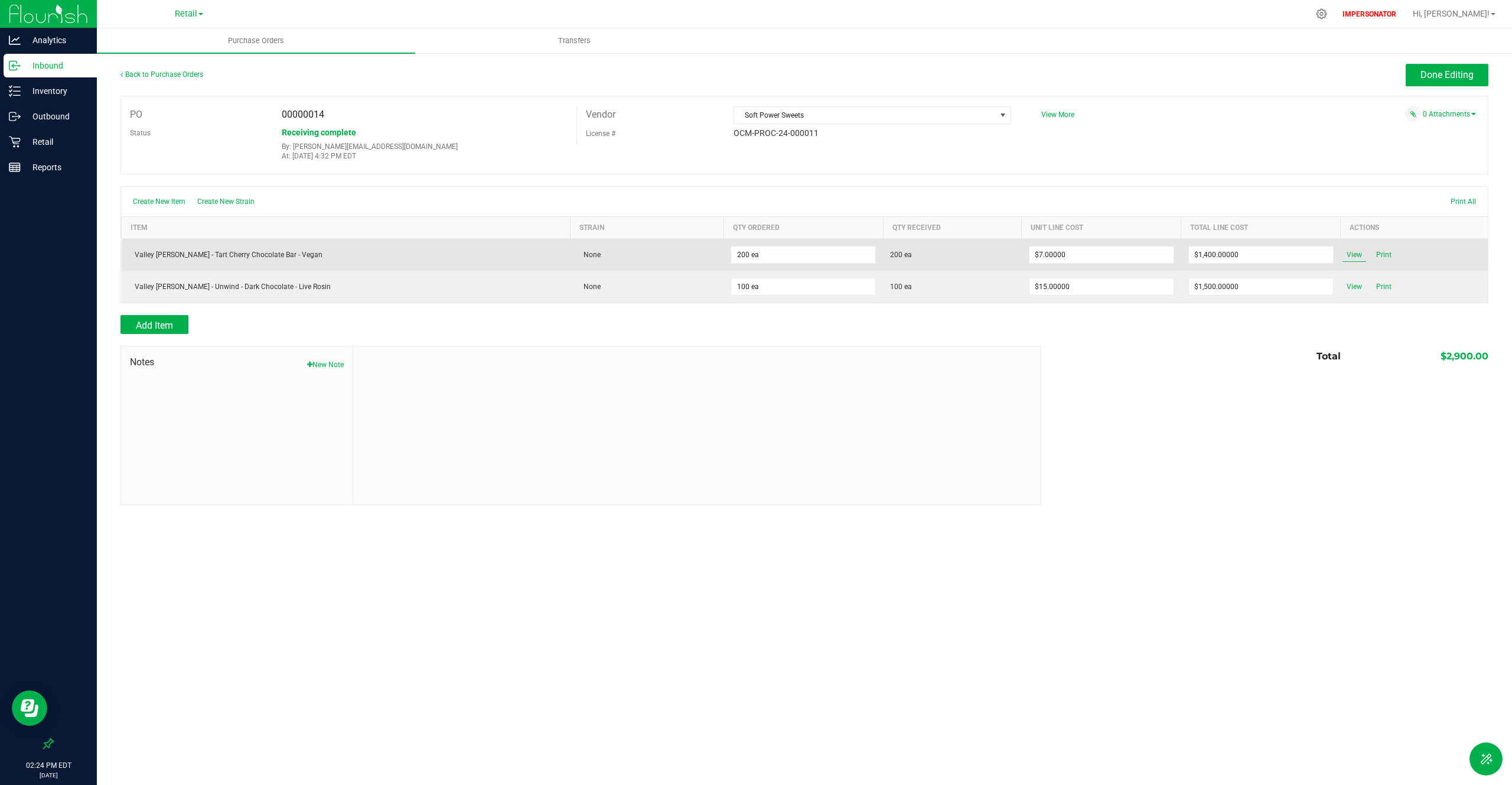
click at [1342, 257] on span "View" at bounding box center [1354, 254] width 23 height 15
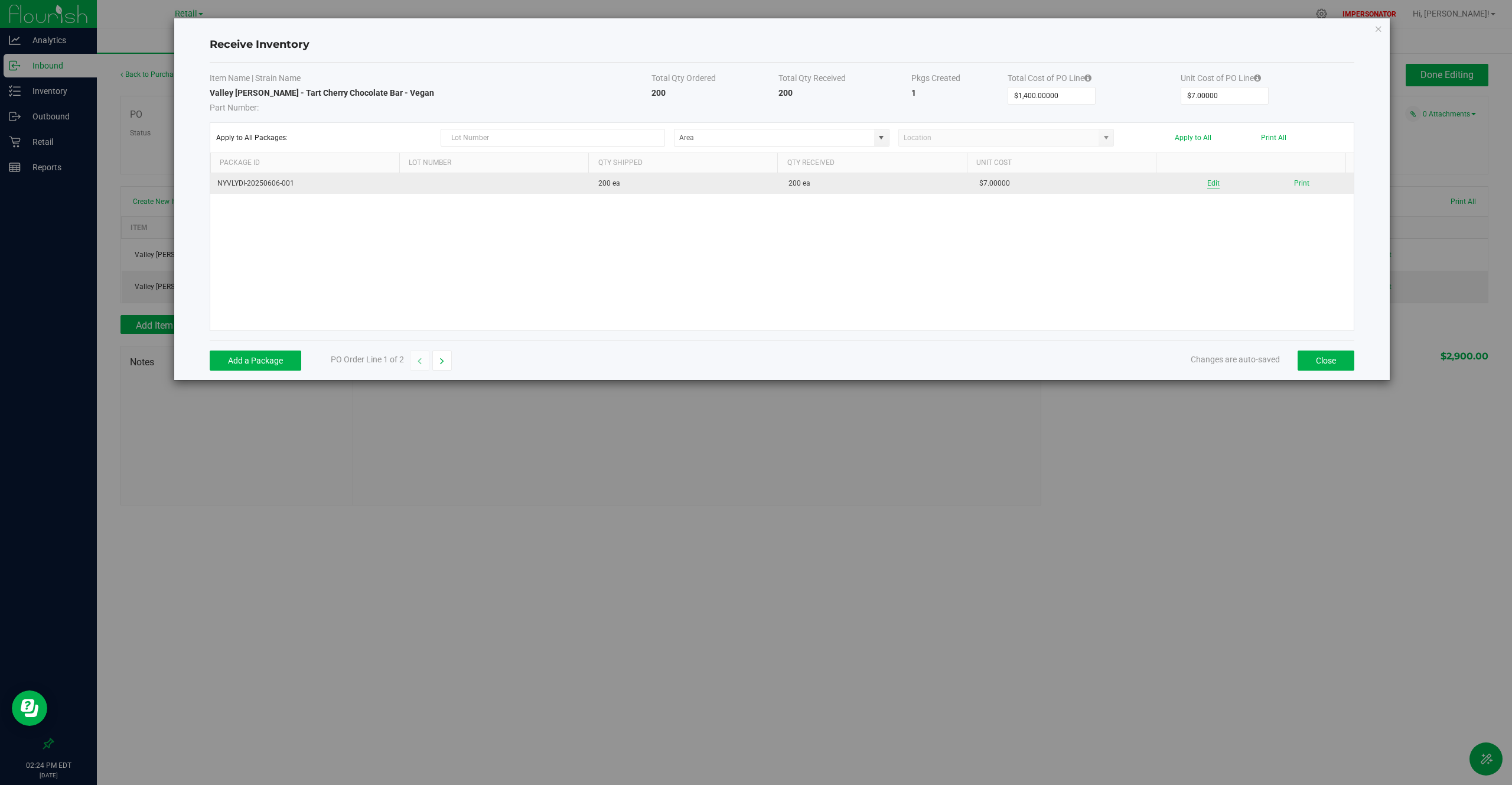
click at [1207, 182] on button "Edit" at bounding box center [1213, 184] width 13 height 12
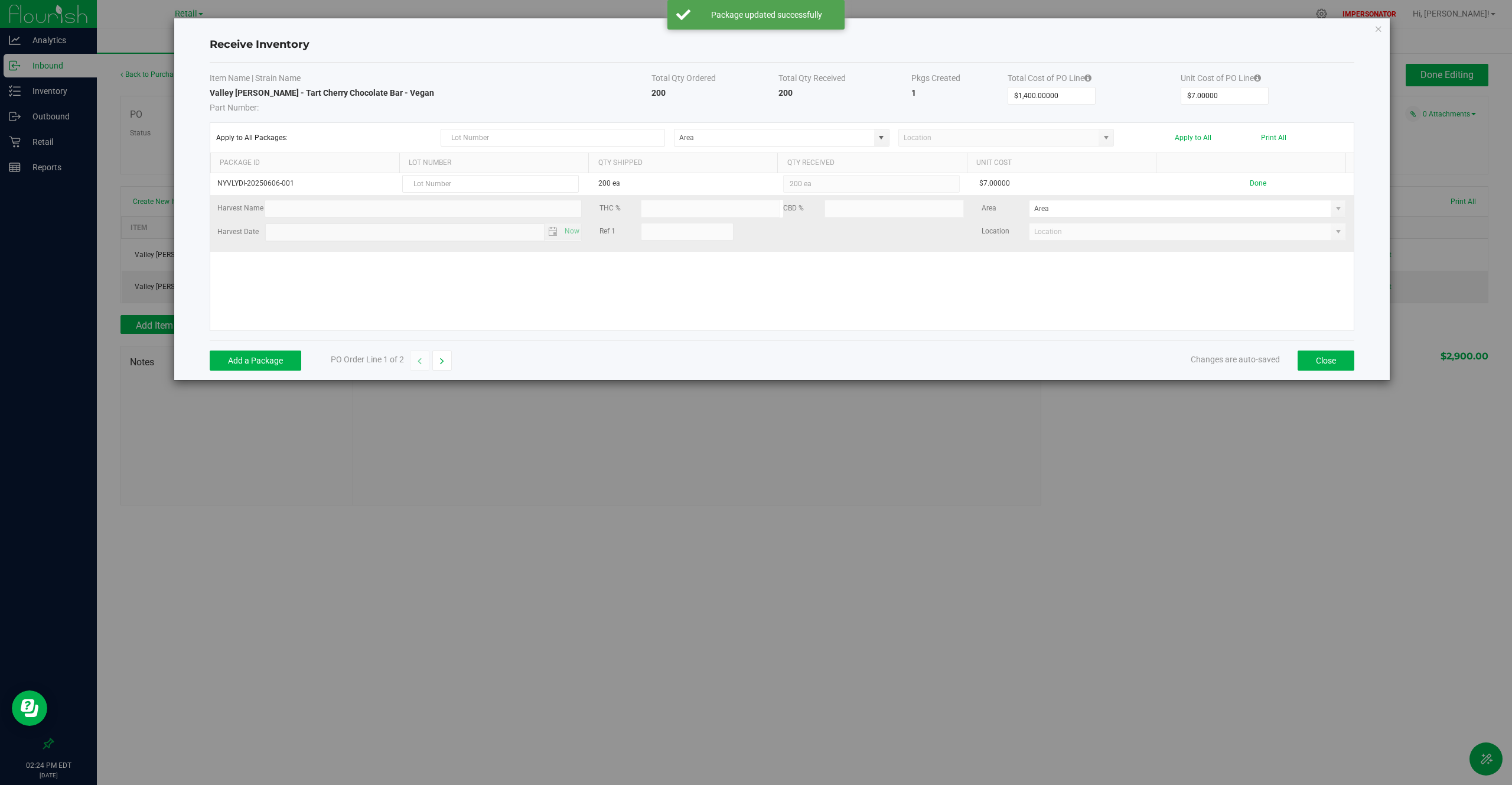
click at [358, 238] on div "Harvest Date Now" at bounding box center [399, 233] width 364 height 19
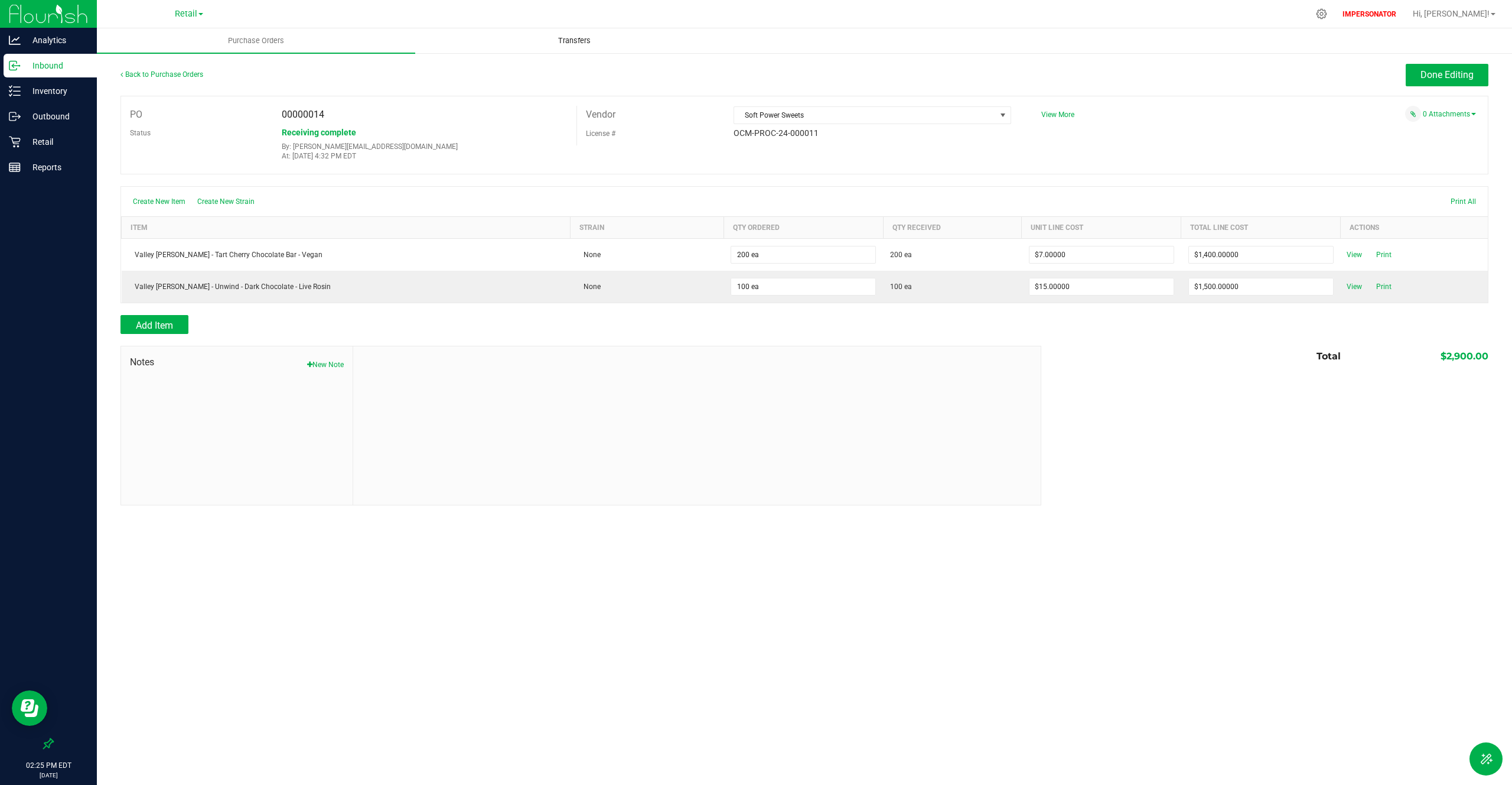
click at [588, 40] on span "Transfers" at bounding box center [574, 41] width 64 height 11
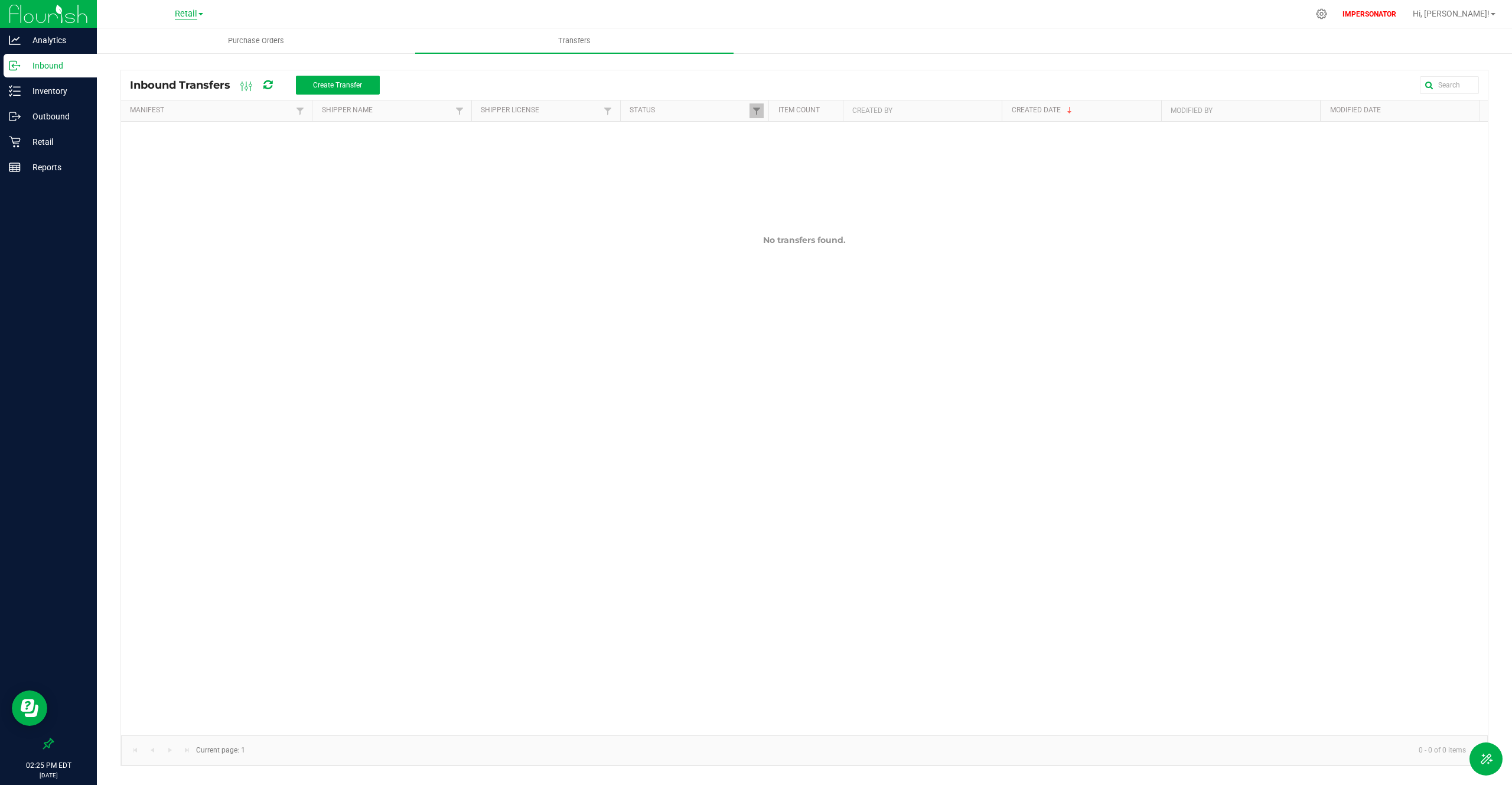
click at [192, 19] on span "Retail" at bounding box center [185, 14] width 22 height 11
click at [181, 51] on link "VJ Farms LLC" at bounding box center [189, 57] width 172 height 16
